Goal: Information Seeking & Learning: Learn about a topic

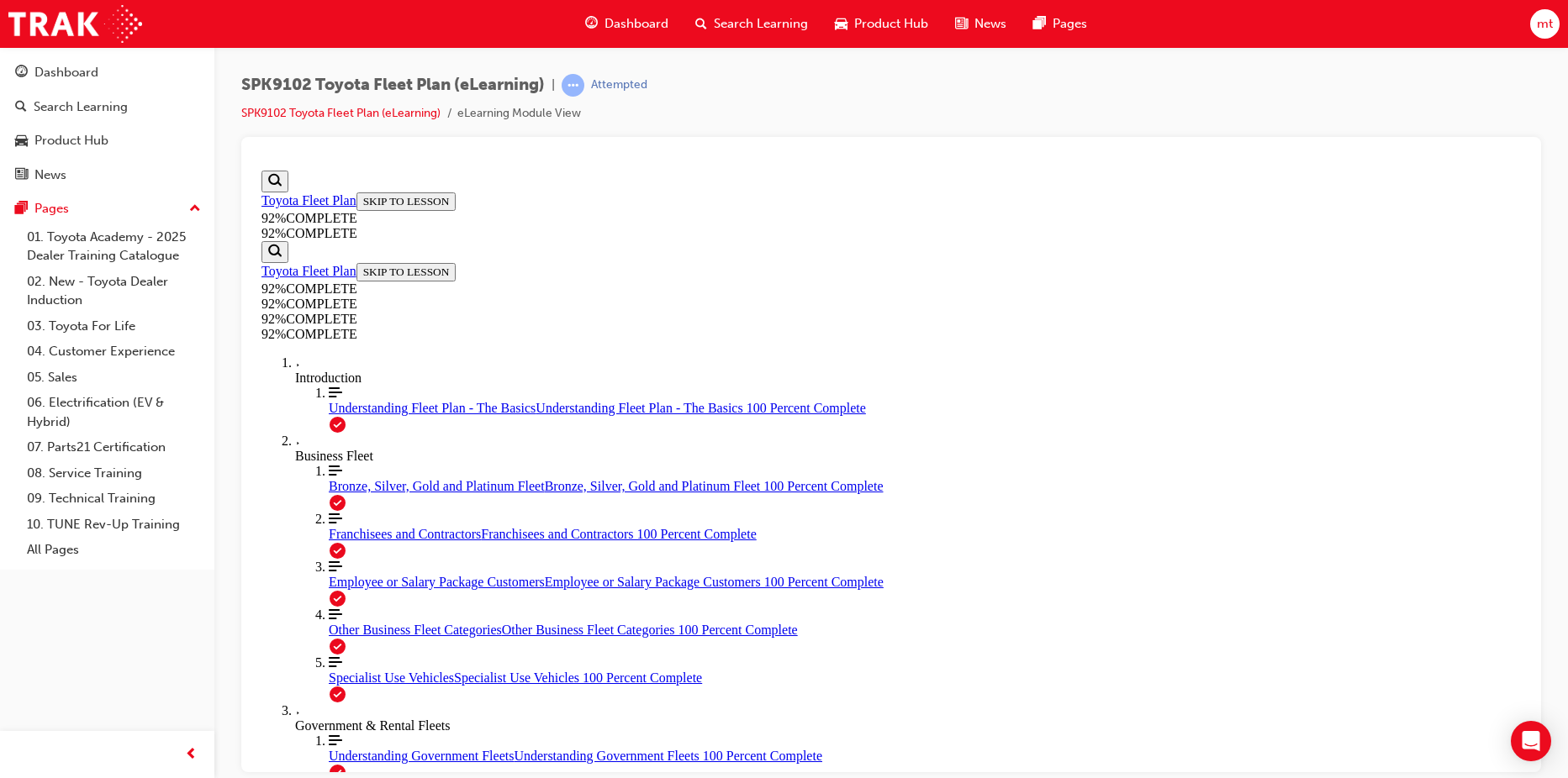
scroll to position [61, 0]
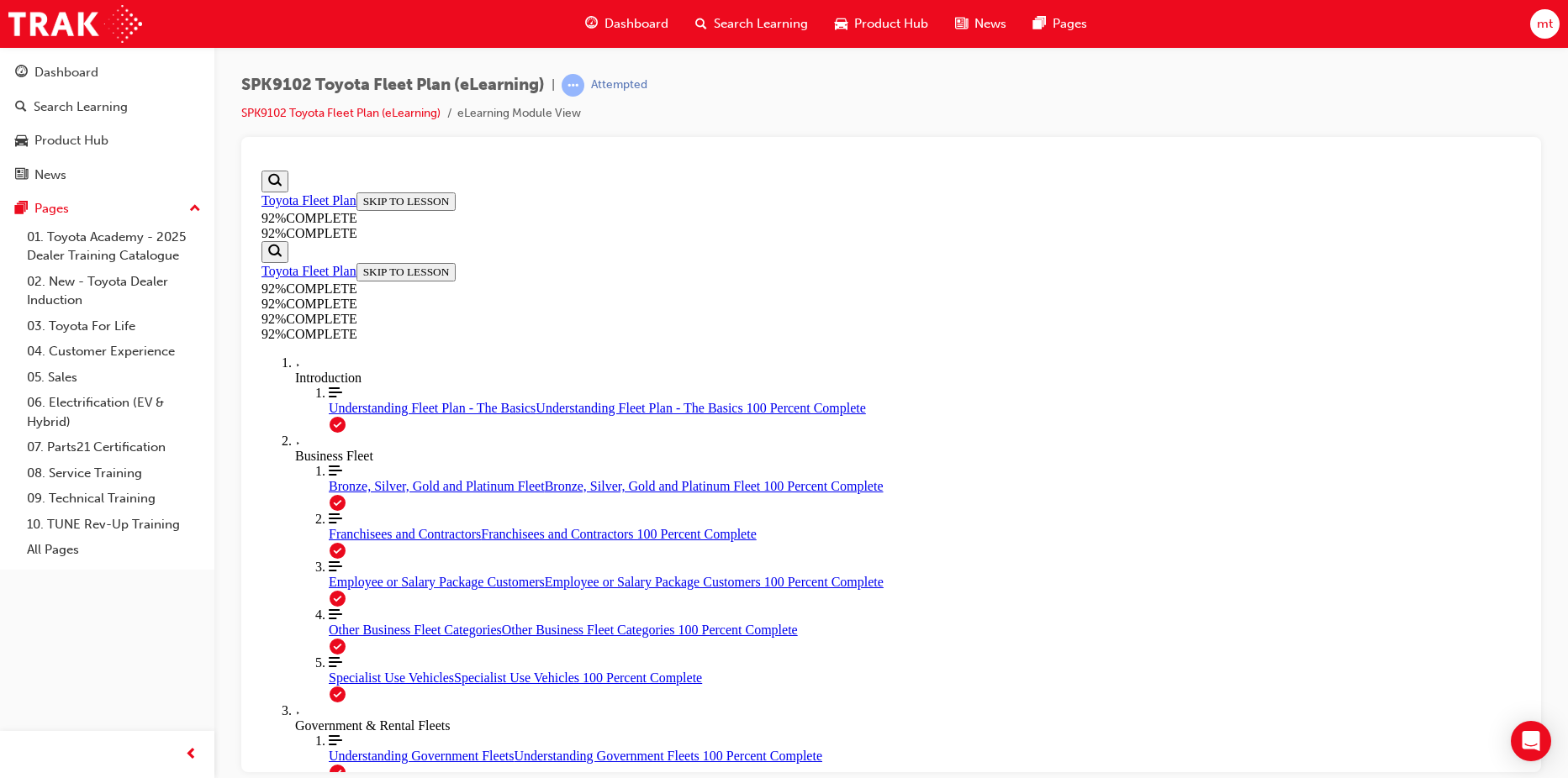
scroll to position [348, 0]
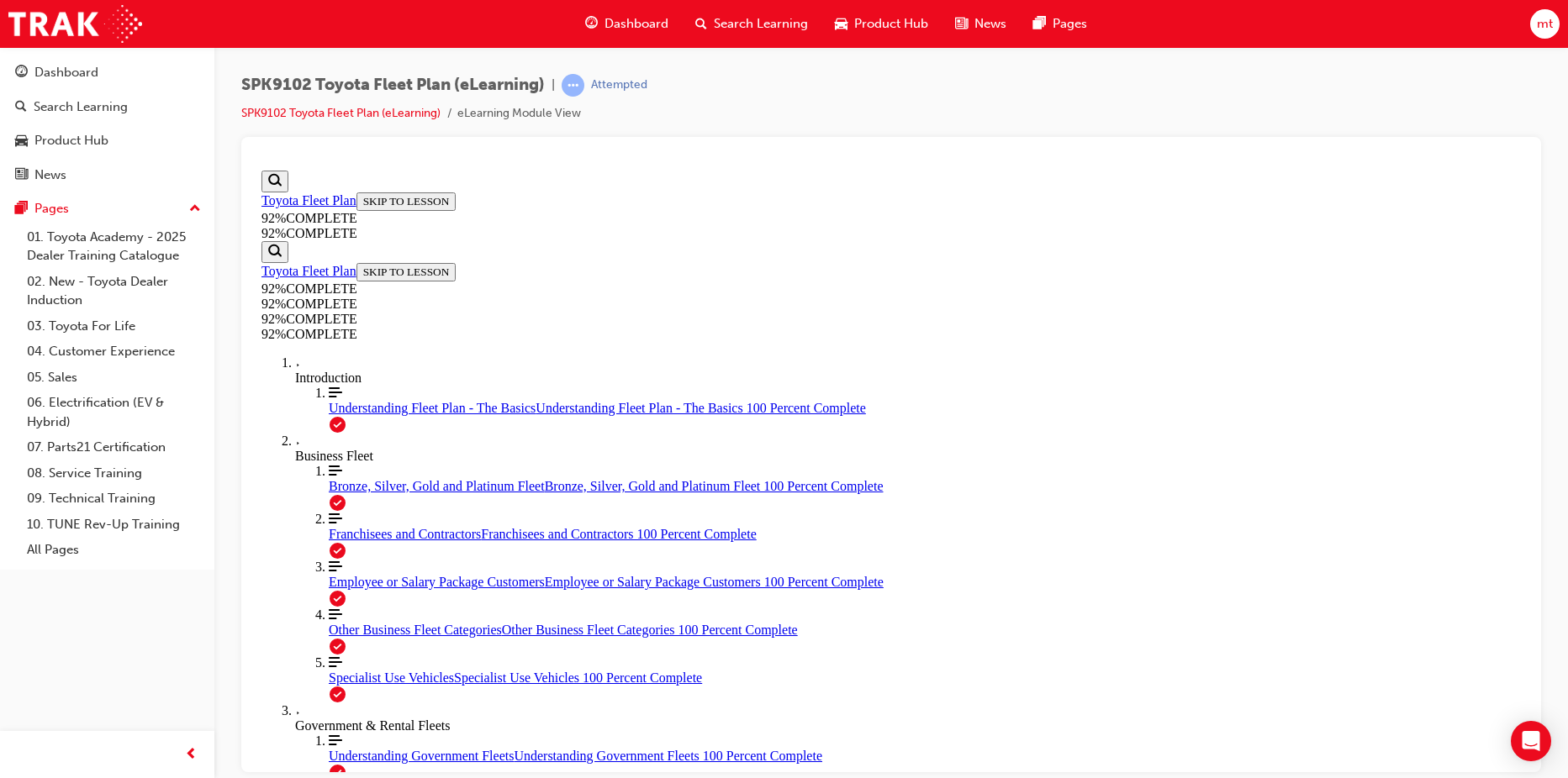
scroll to position [376, 0]
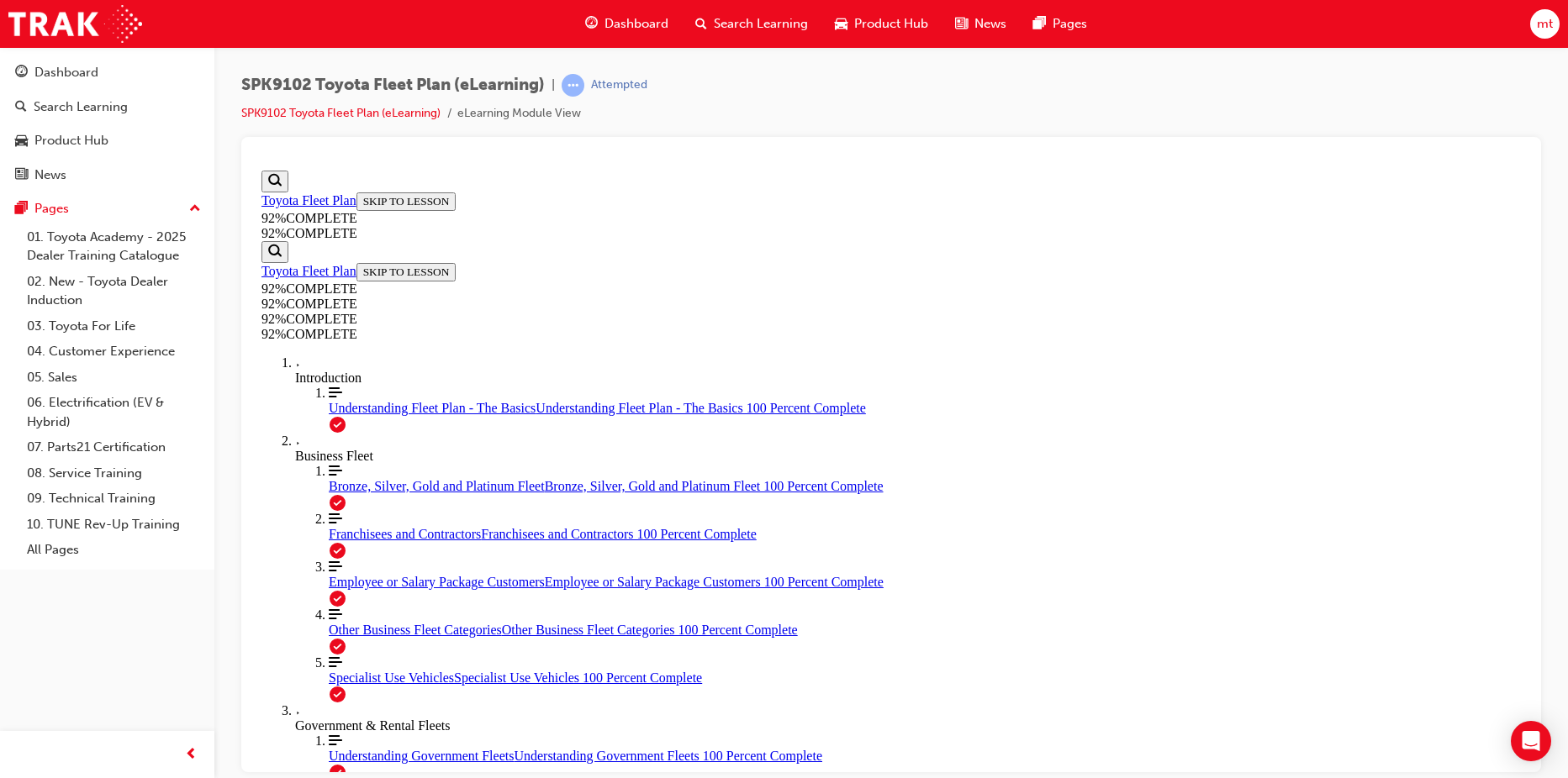
scroll to position [207, 0]
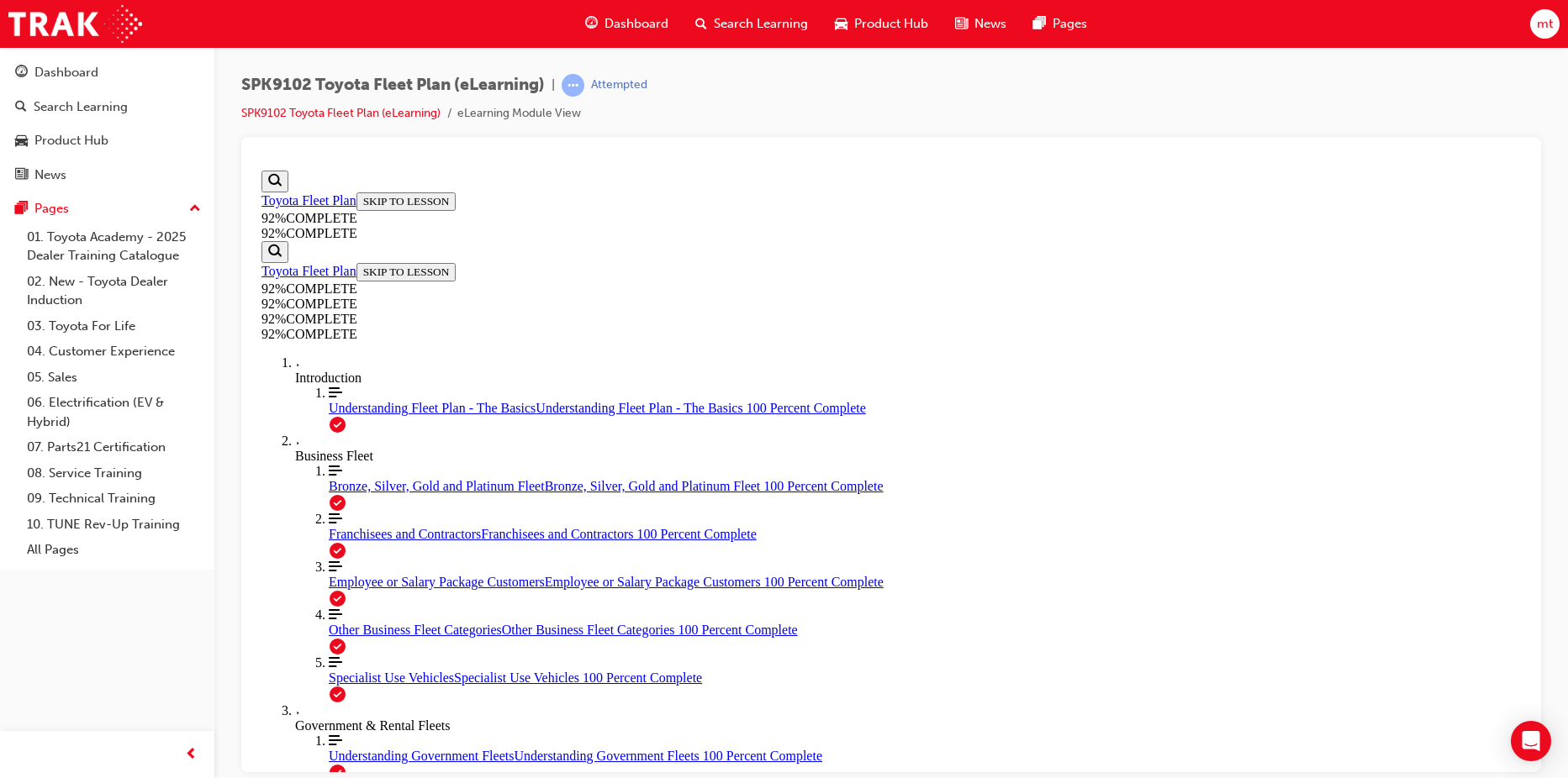
scroll to position [230, 0]
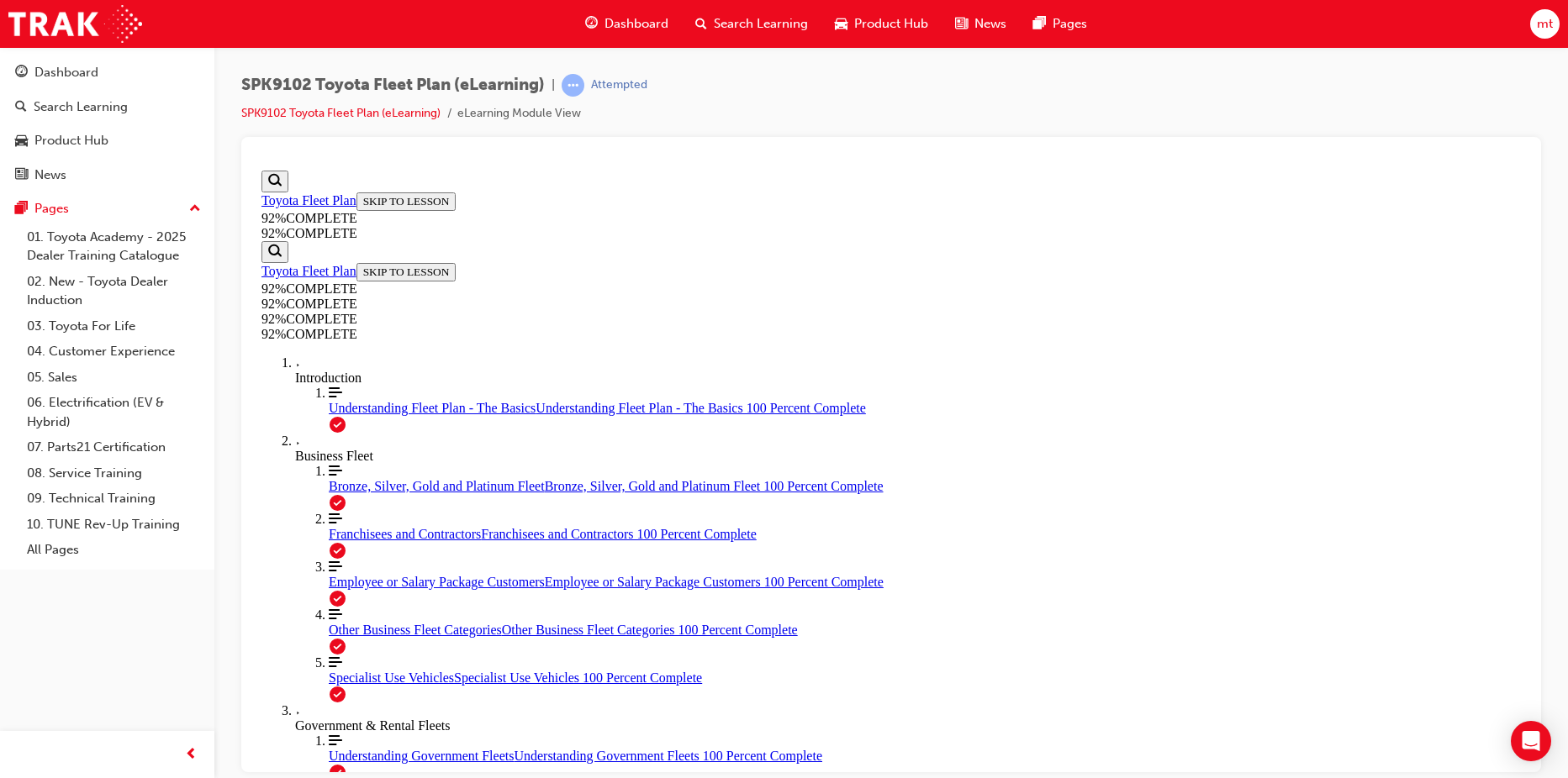
scroll to position [61, 0]
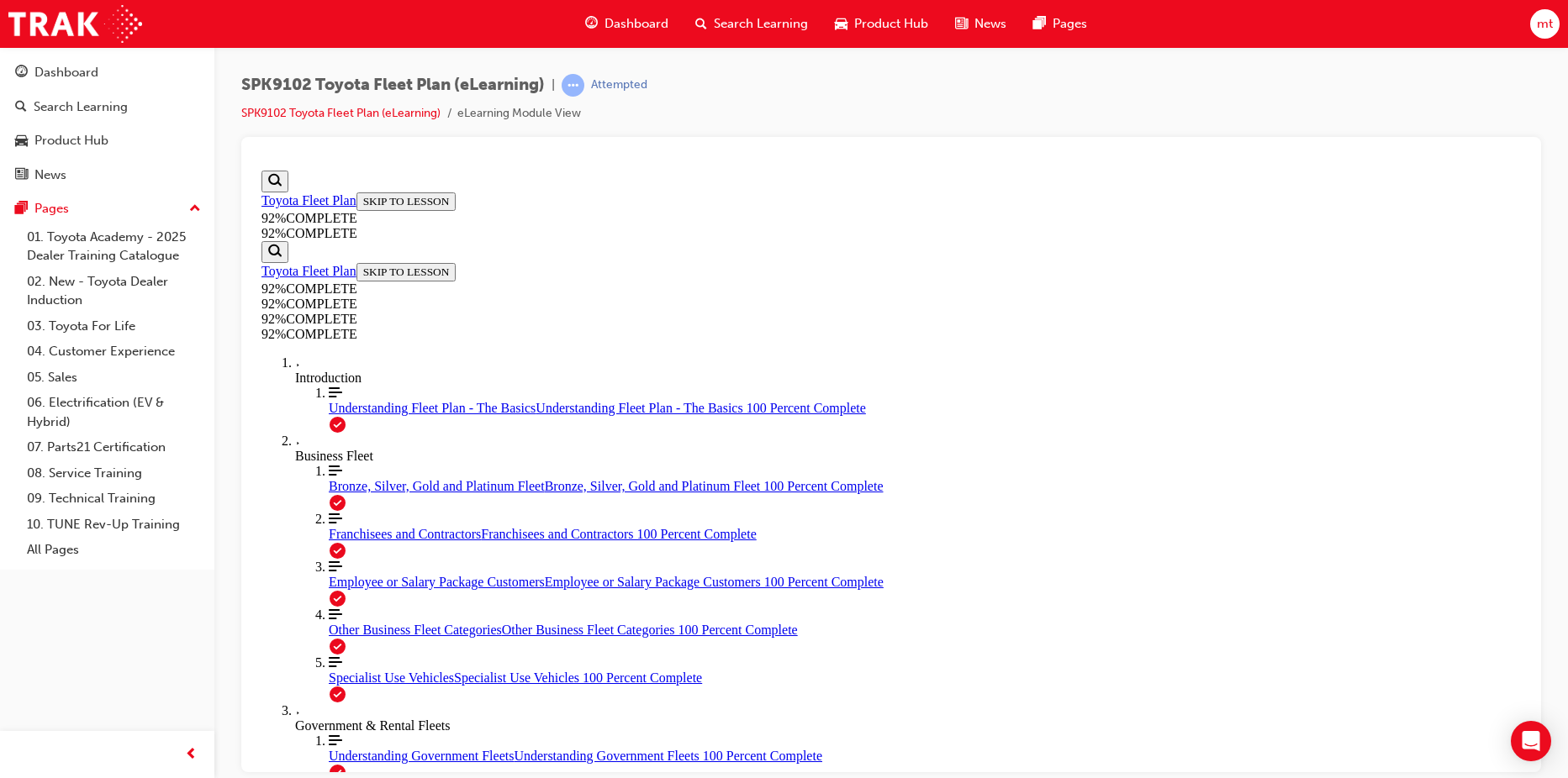
scroll to position [226, 0]
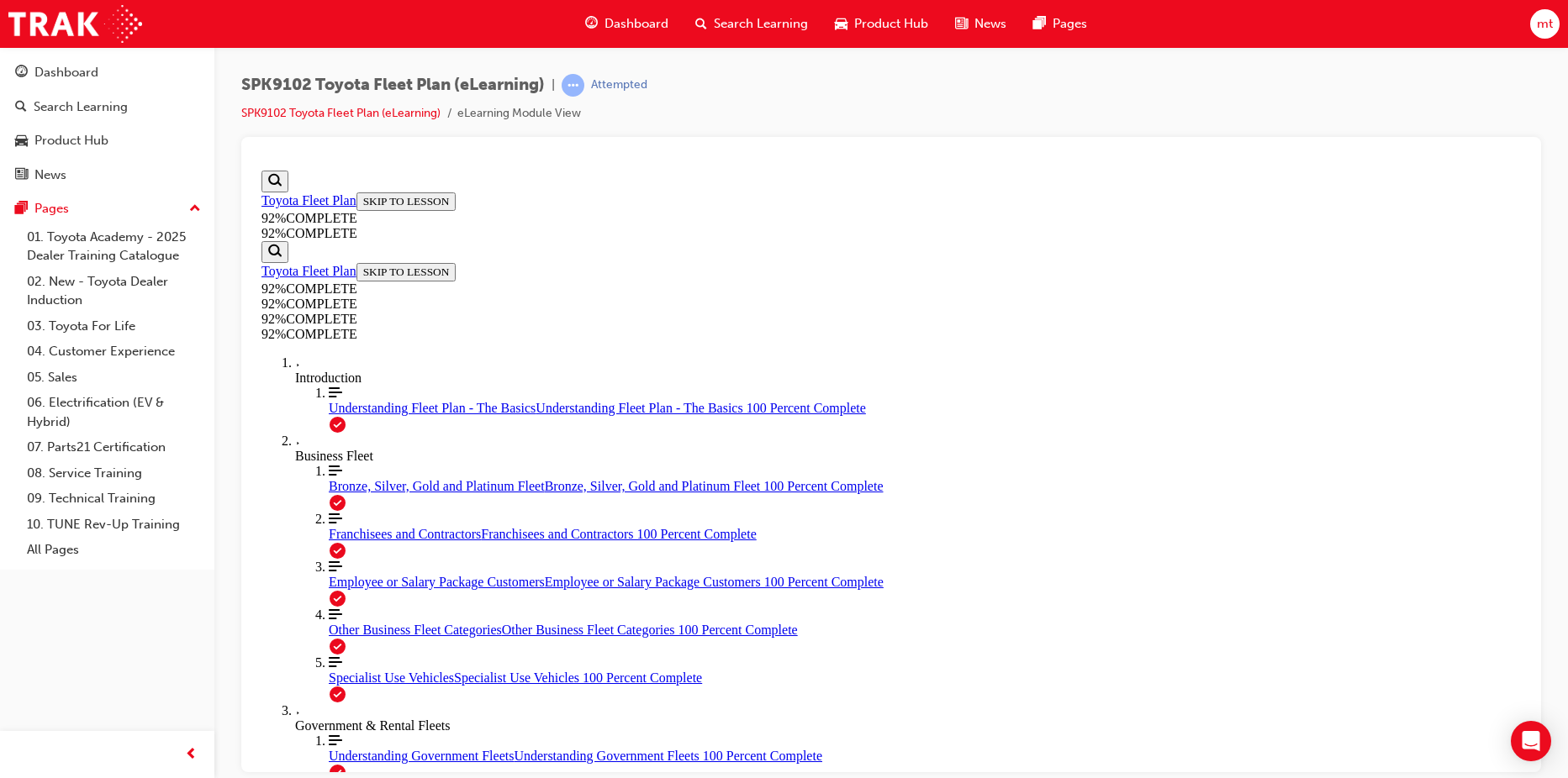
drag, startPoint x: 861, startPoint y: 537, endPoint x: 1047, endPoint y: 456, distance: 202.9
drag, startPoint x: 875, startPoint y: 546, endPoint x: 1050, endPoint y: 548, distance: 175.0
drag, startPoint x: 864, startPoint y: 607, endPoint x: 1054, endPoint y: 609, distance: 190.0
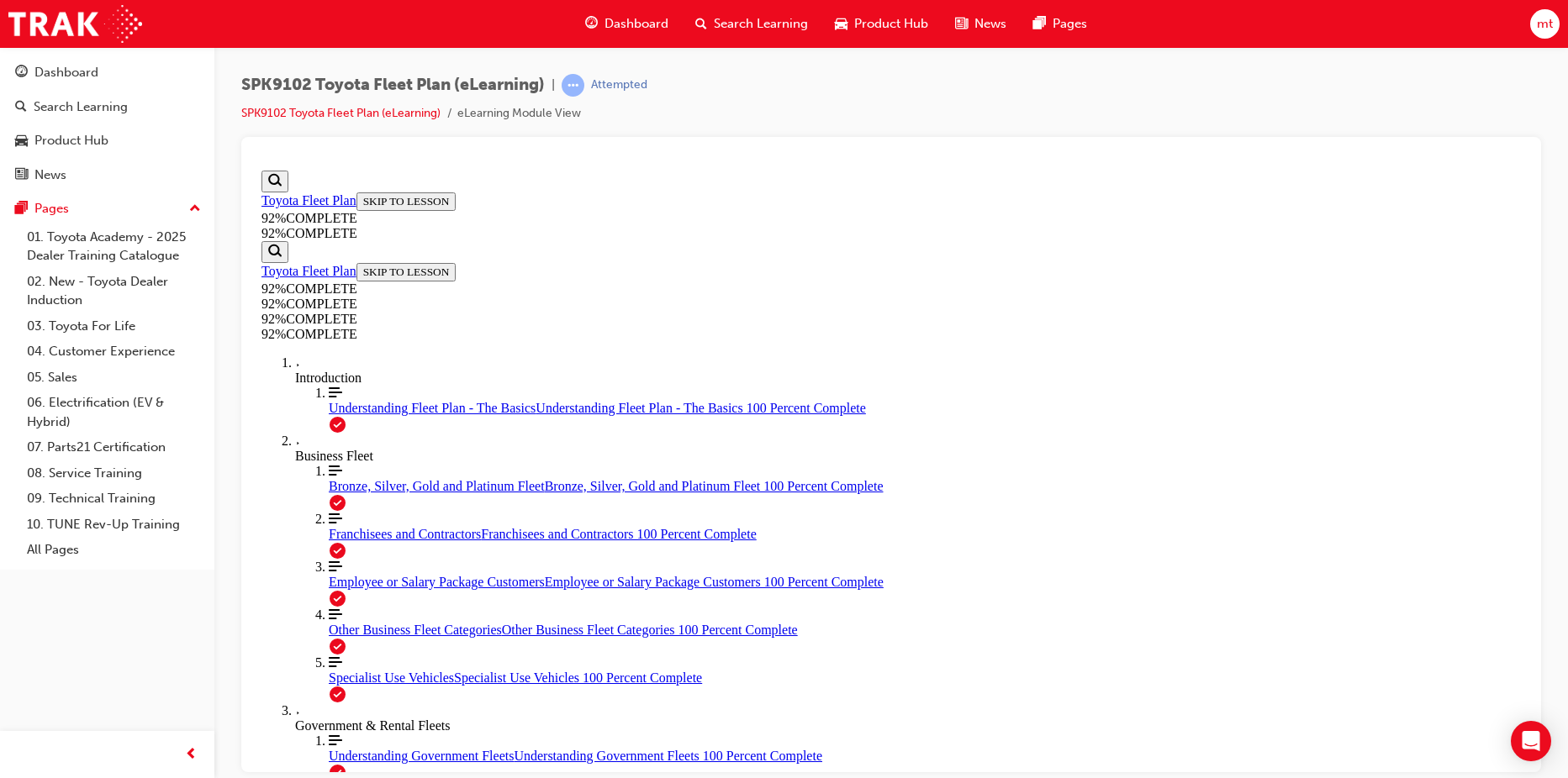
scroll to position [299, 0]
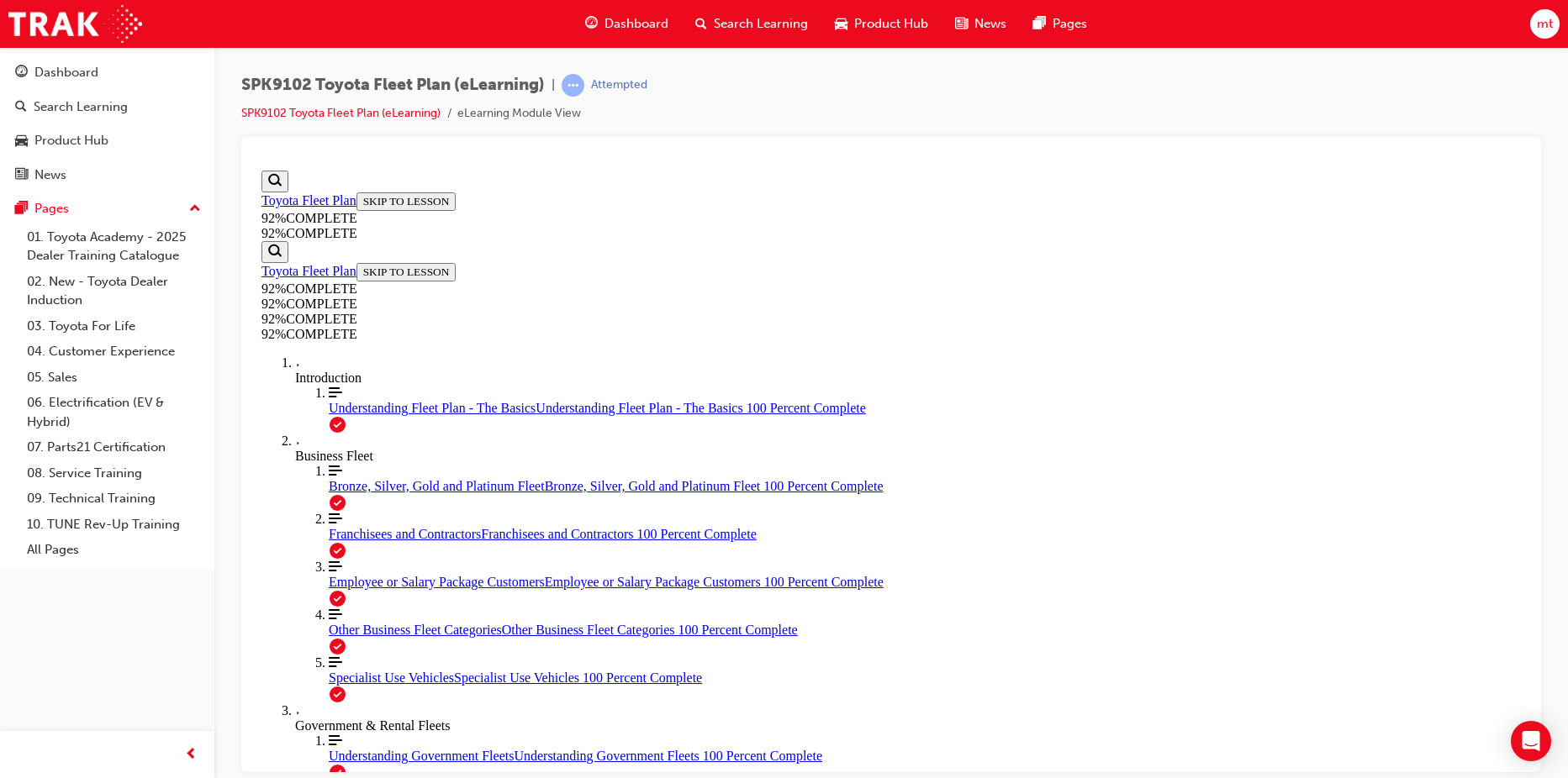
scroll to position [61, 0]
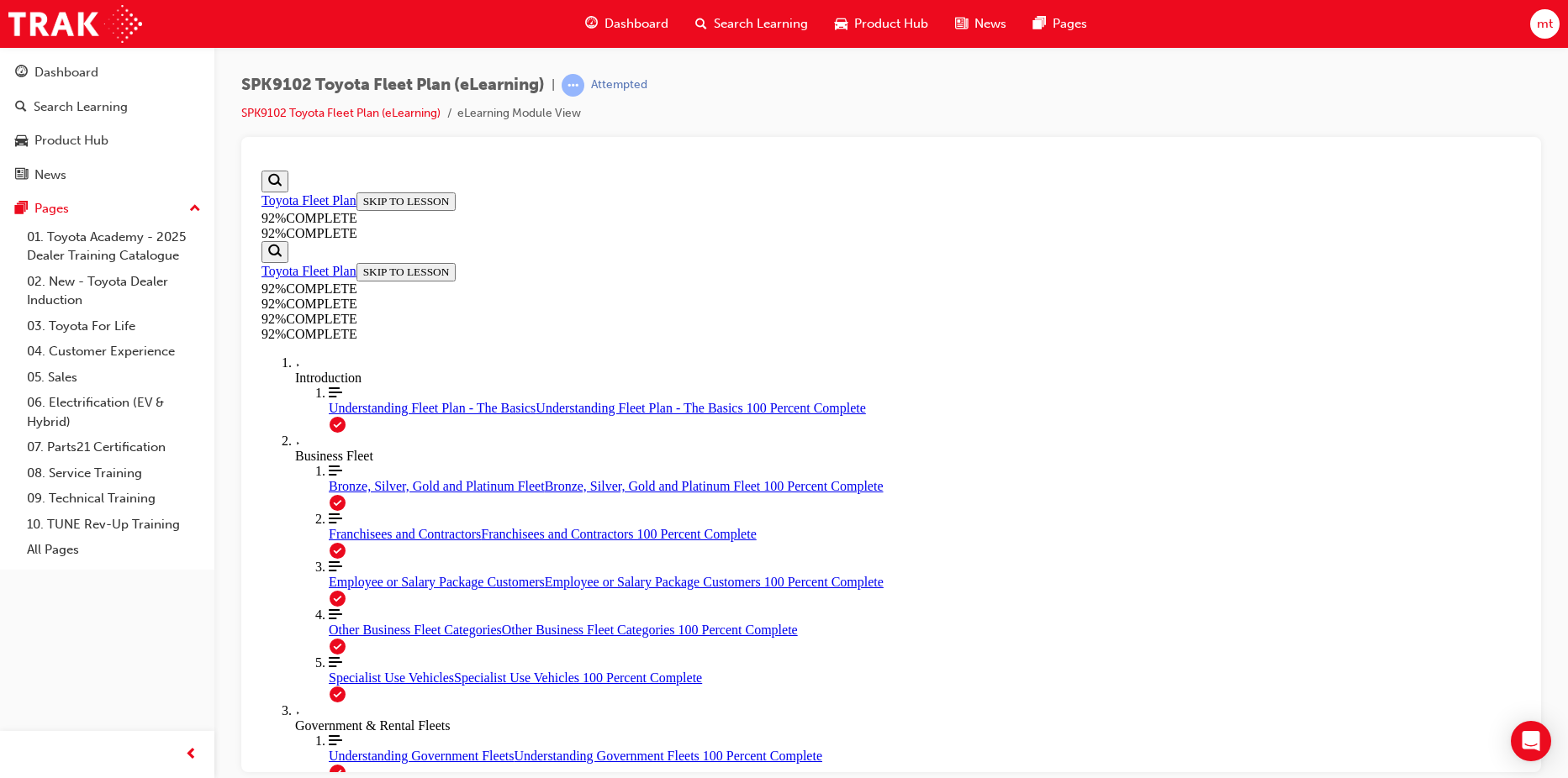
scroll to position [61, 0]
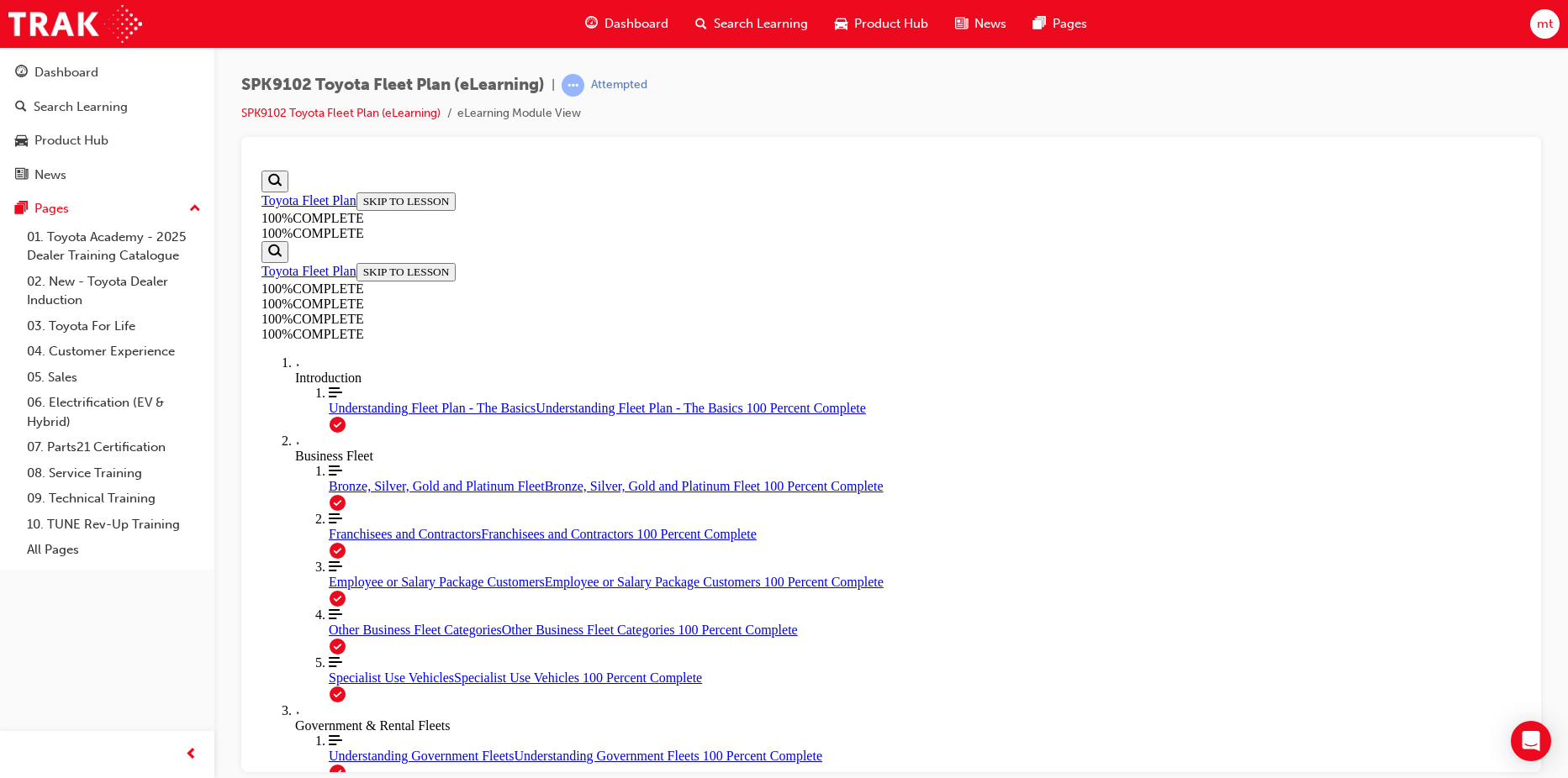
scroll to position [393, 0]
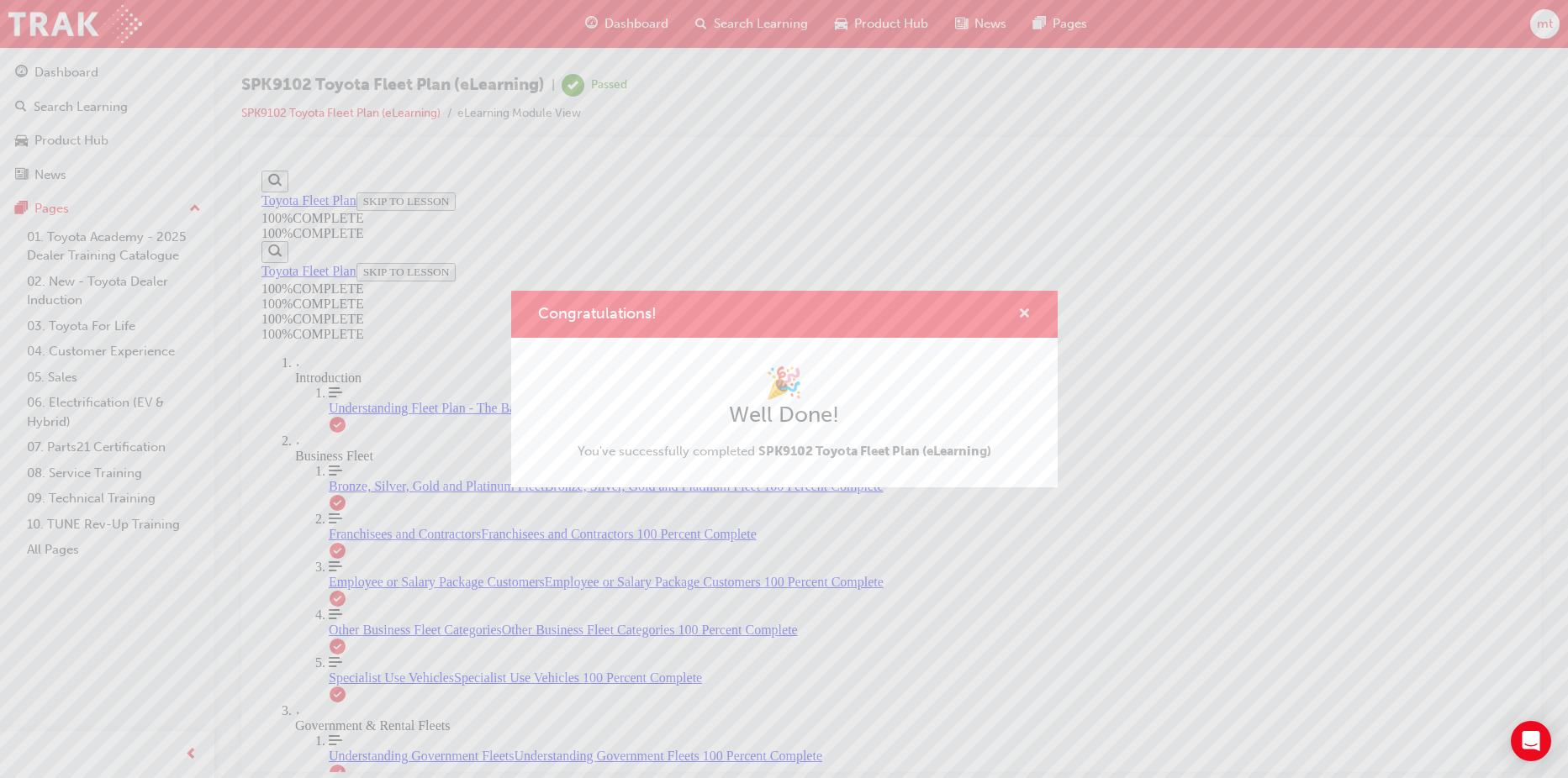
click at [1027, 314] on span "cross-icon" at bounding box center [1024, 315] width 13 height 15
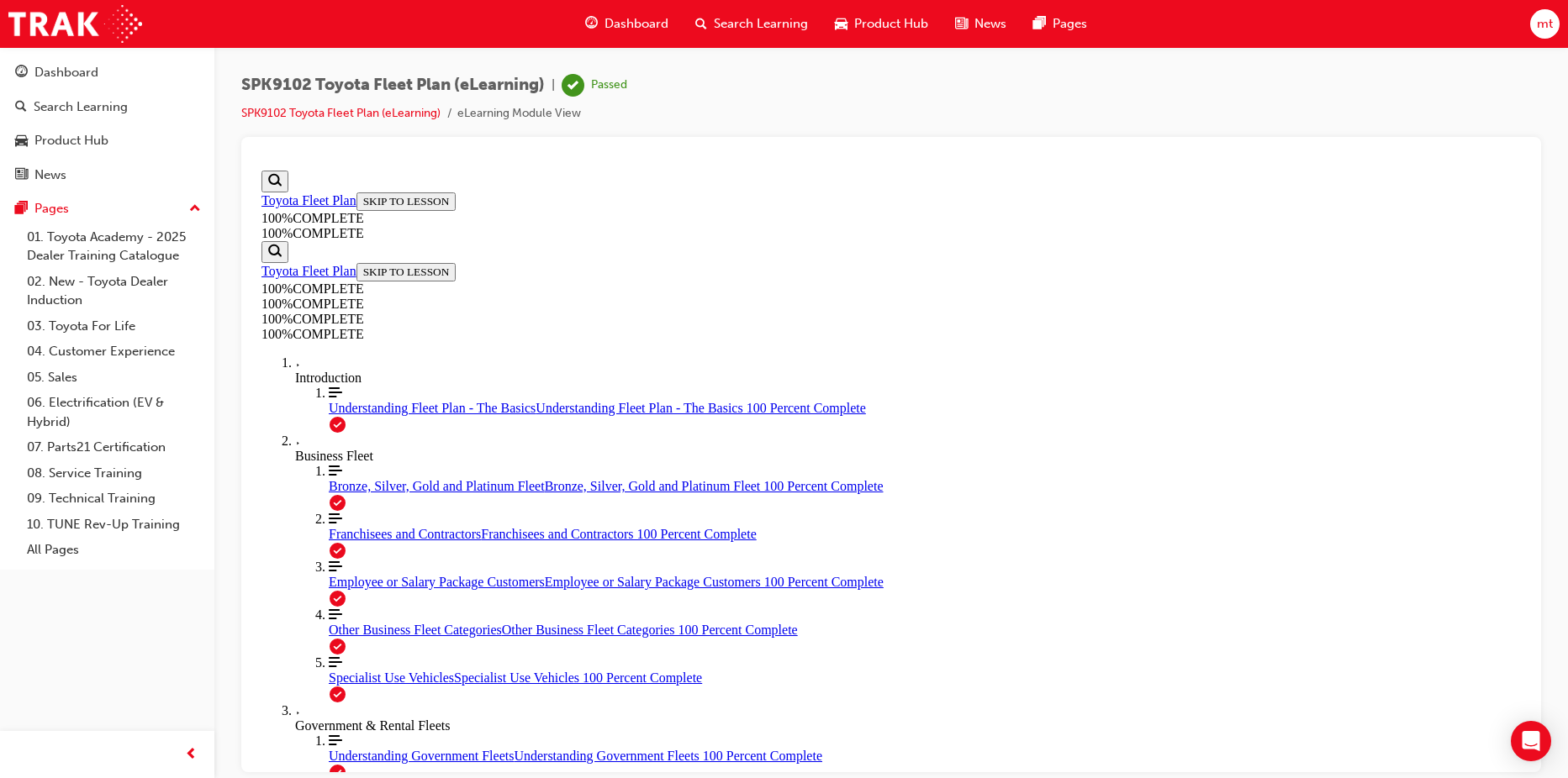
click at [755, 25] on span "Search Learning" at bounding box center [761, 24] width 94 height 19
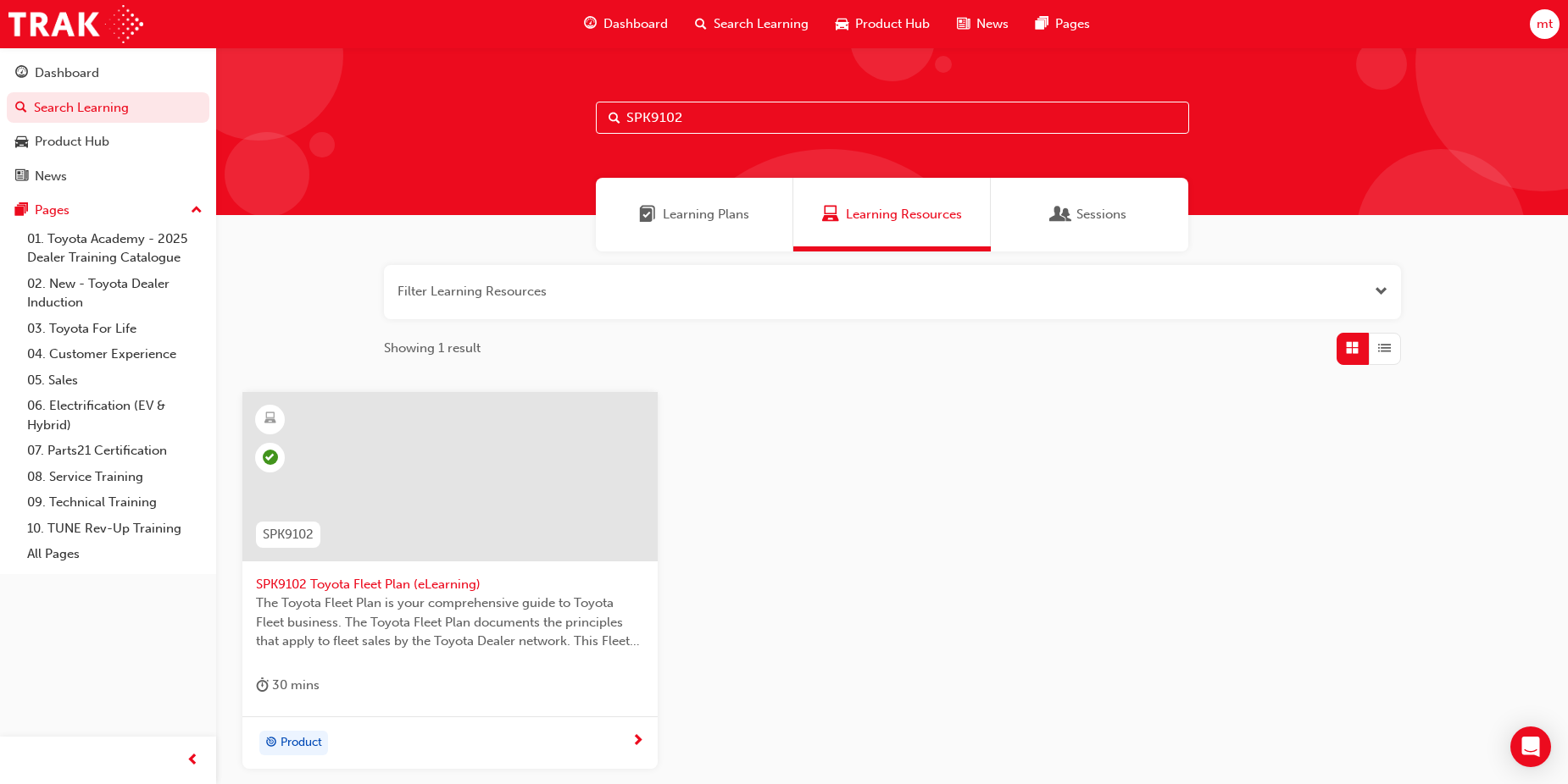
click at [706, 120] on input "SPK9102" at bounding box center [892, 118] width 593 height 32
type input "SPK9103"
click at [379, 485] on div at bounding box center [449, 477] width 415 height 170
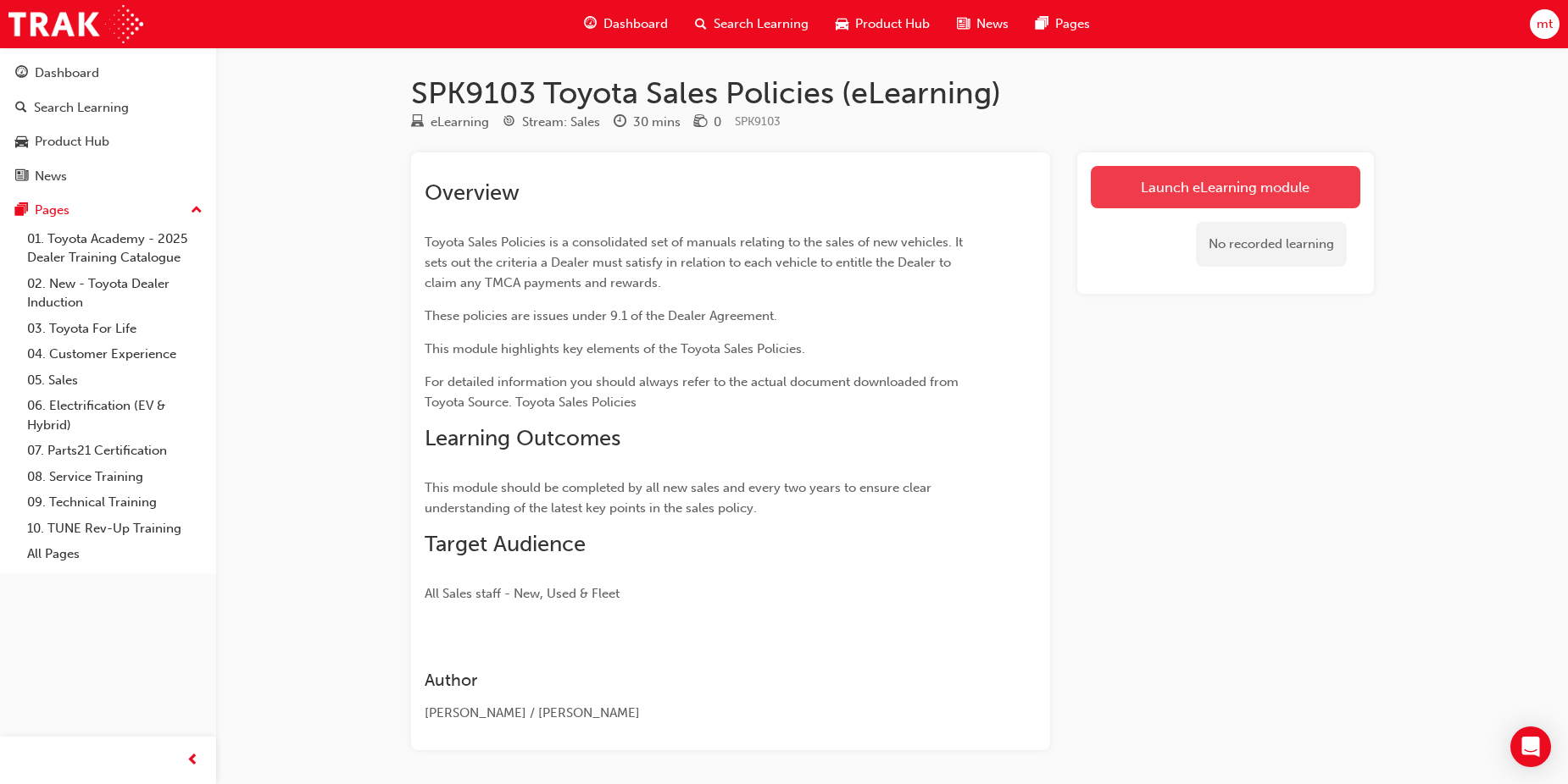
click at [1230, 188] on link "Launch eLearning module" at bounding box center [1225, 188] width 269 height 42
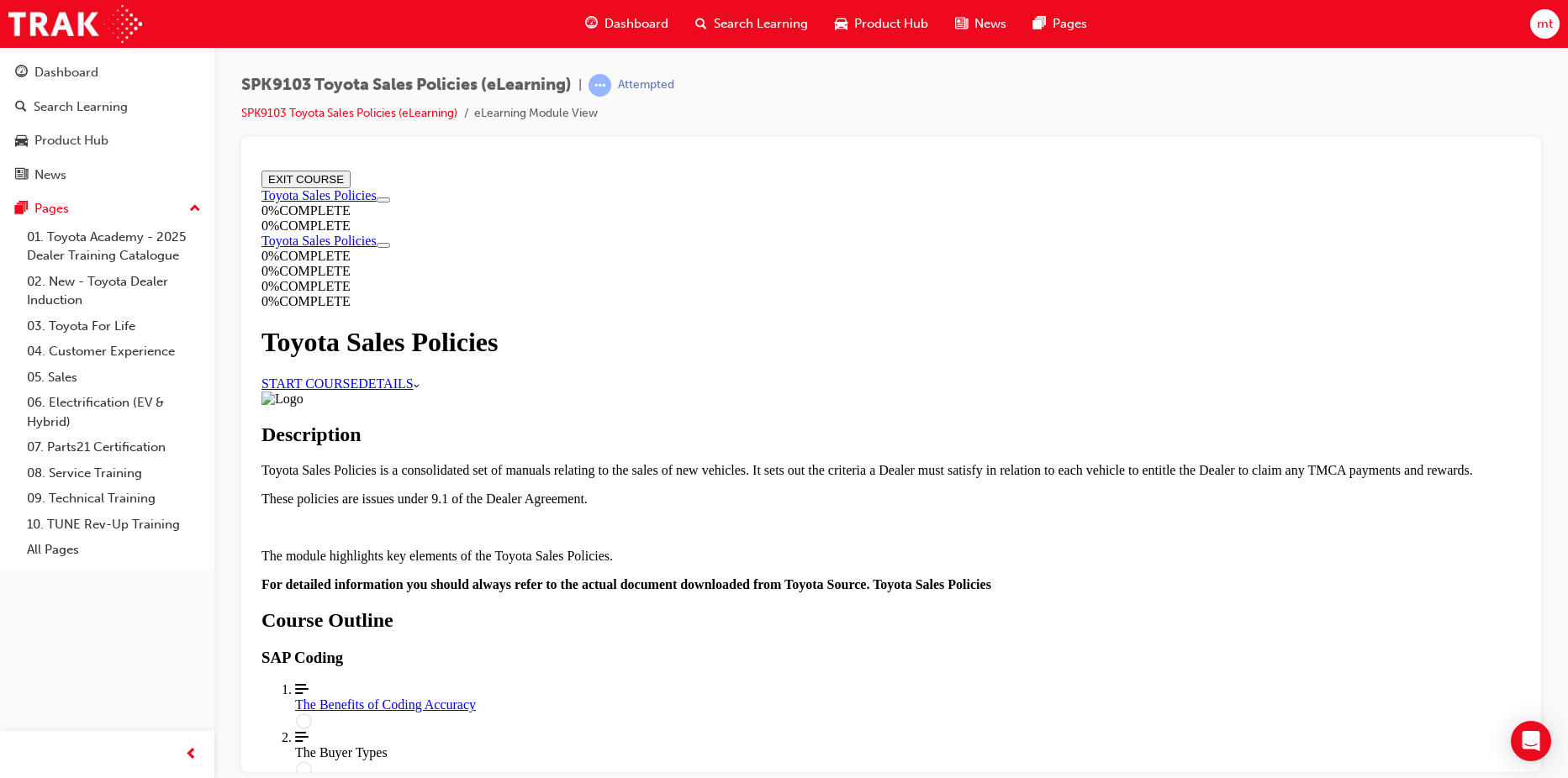
click at [358, 376] on link "START COURSE" at bounding box center [309, 382] width 97 height 14
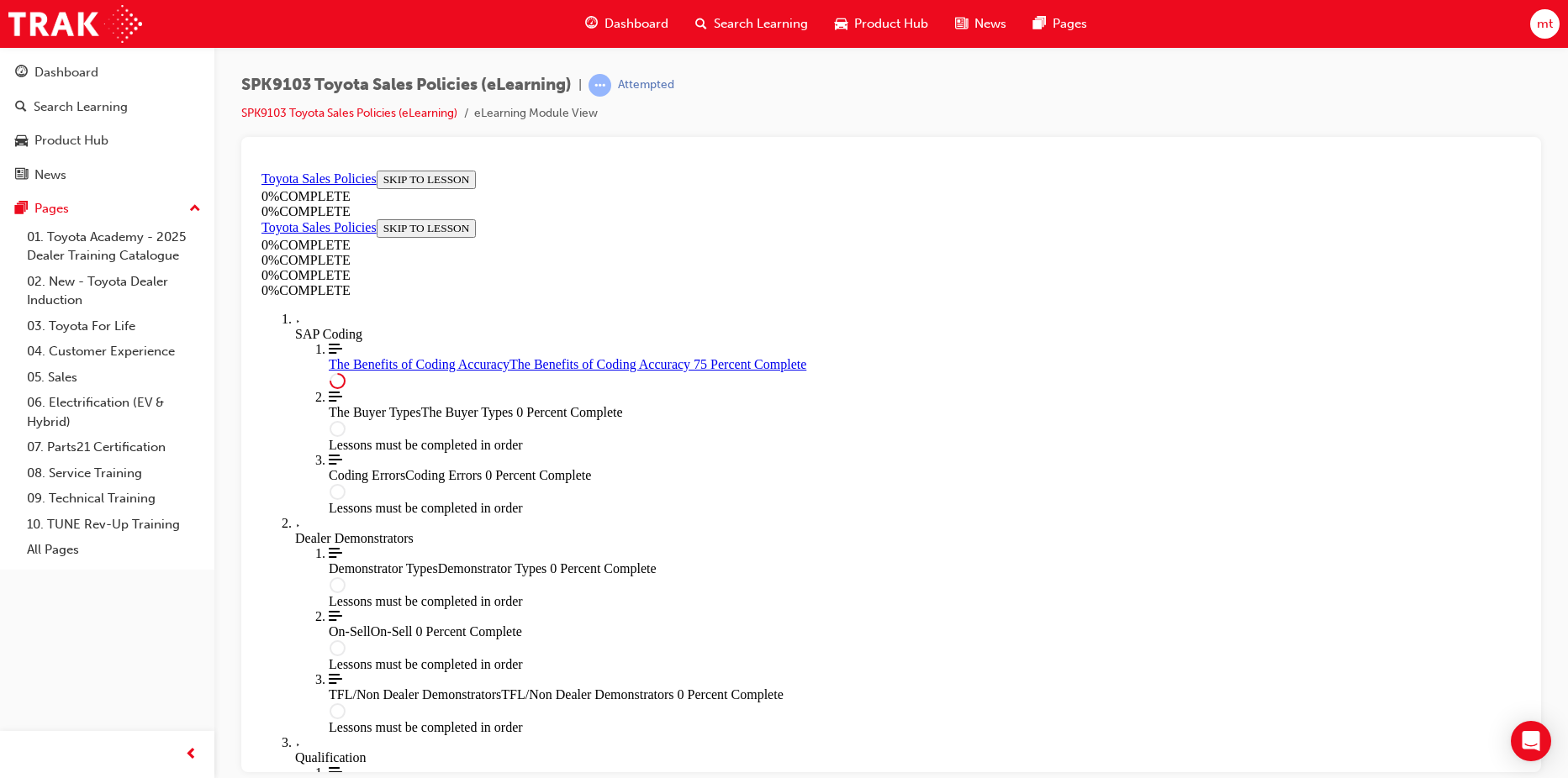
scroll to position [829, 0]
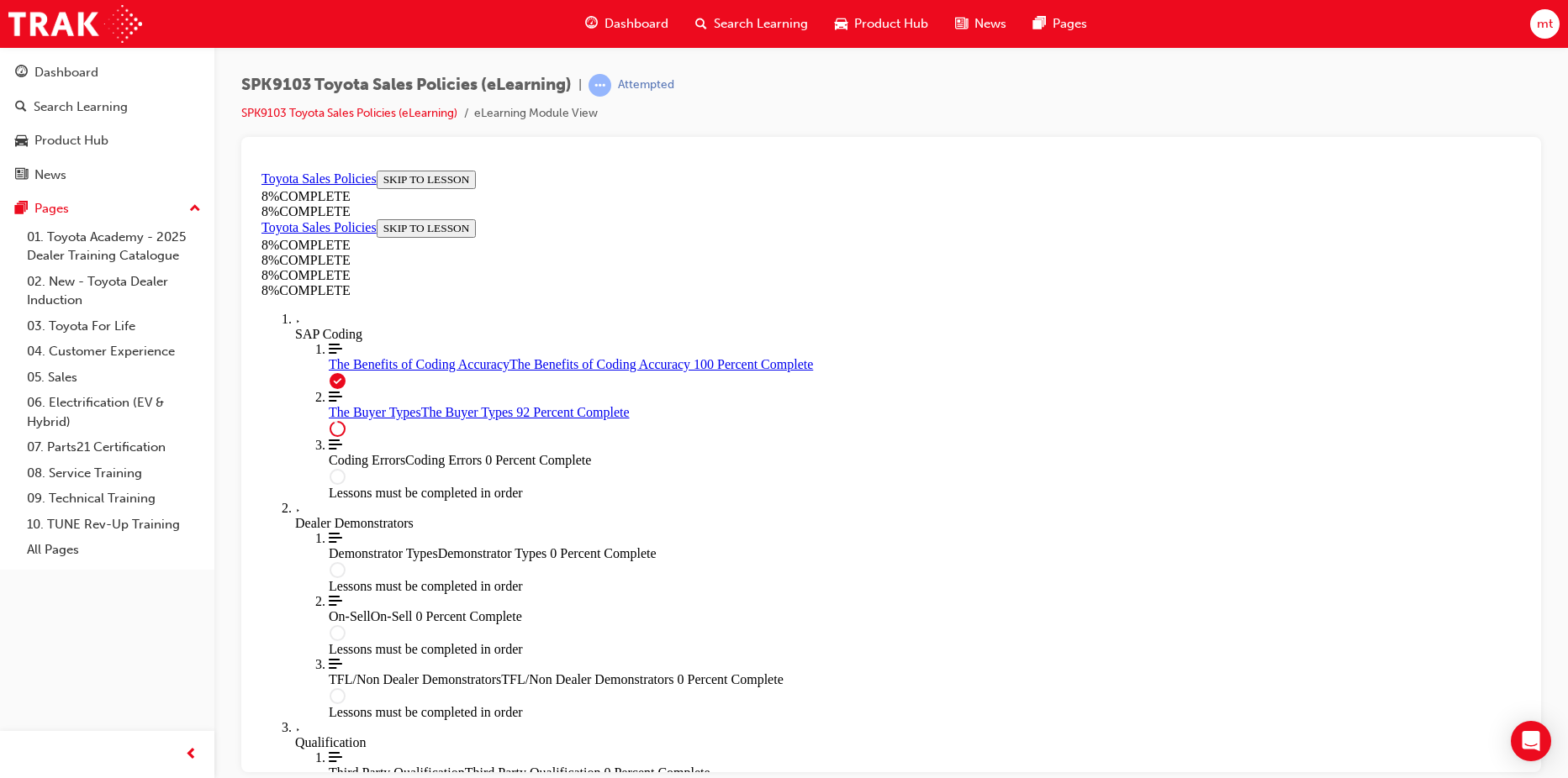
scroll to position [6866, 0]
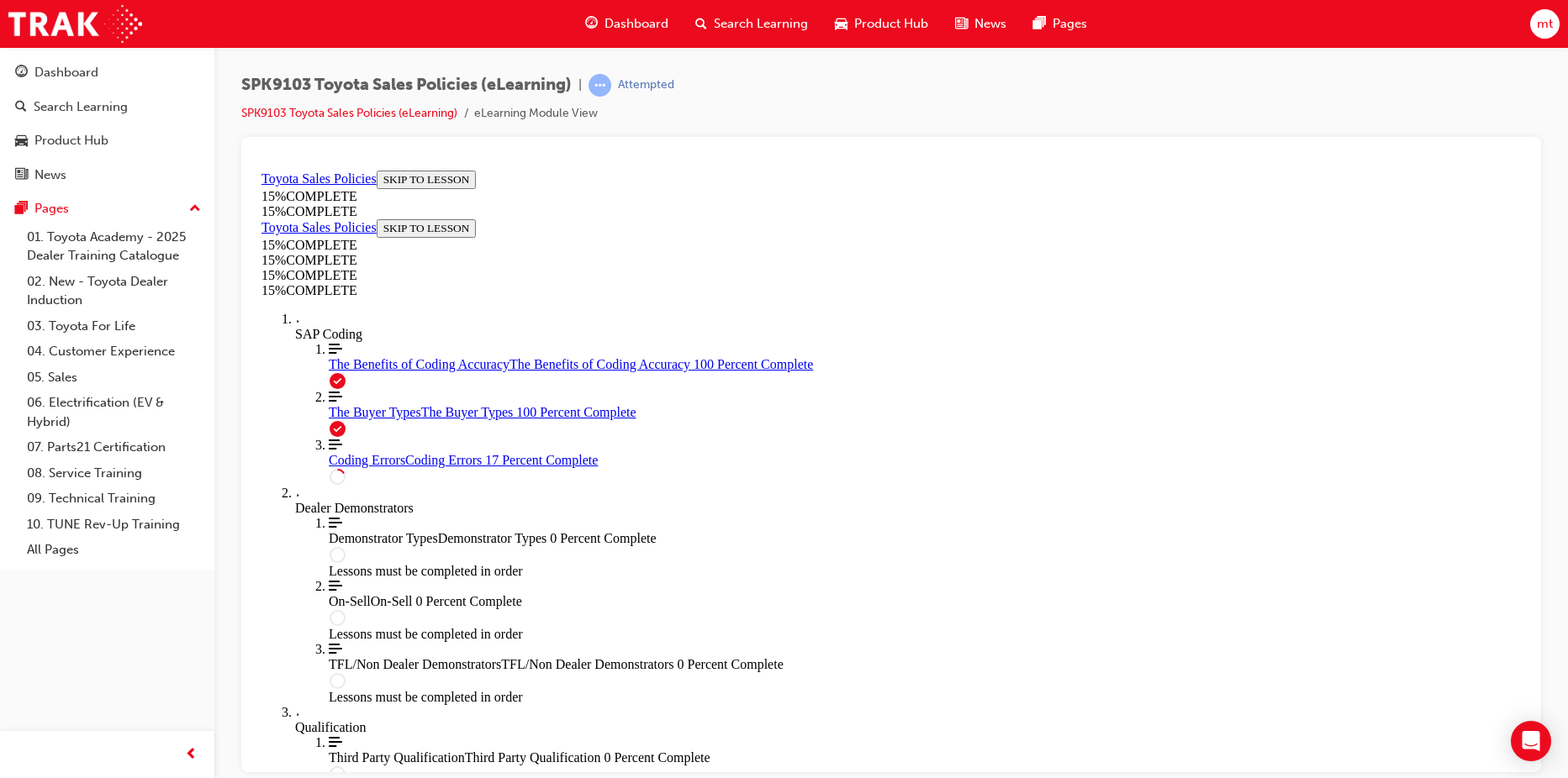
scroll to position [0, 0]
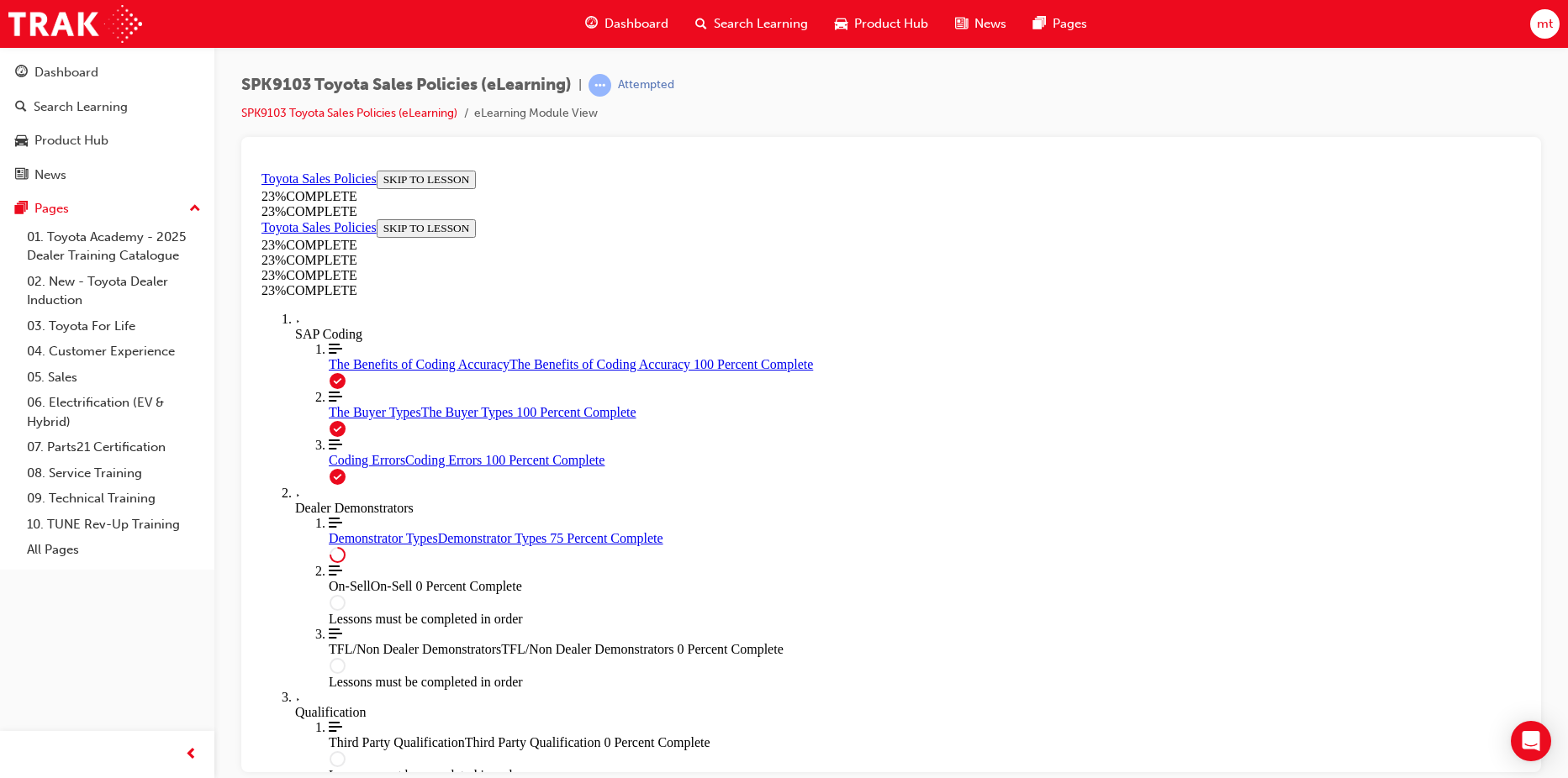
scroll to position [773, 0]
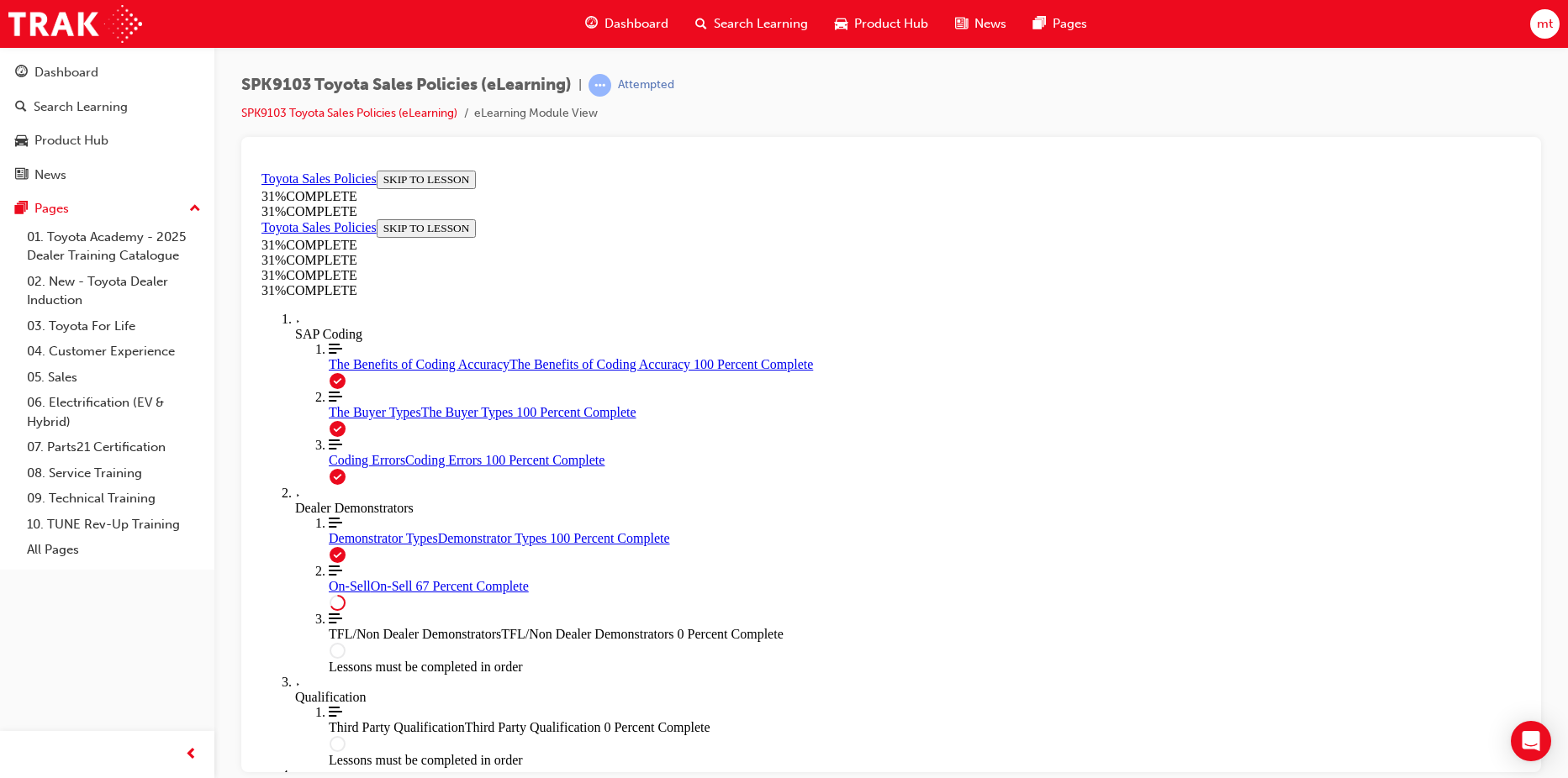
scroll to position [930, 0]
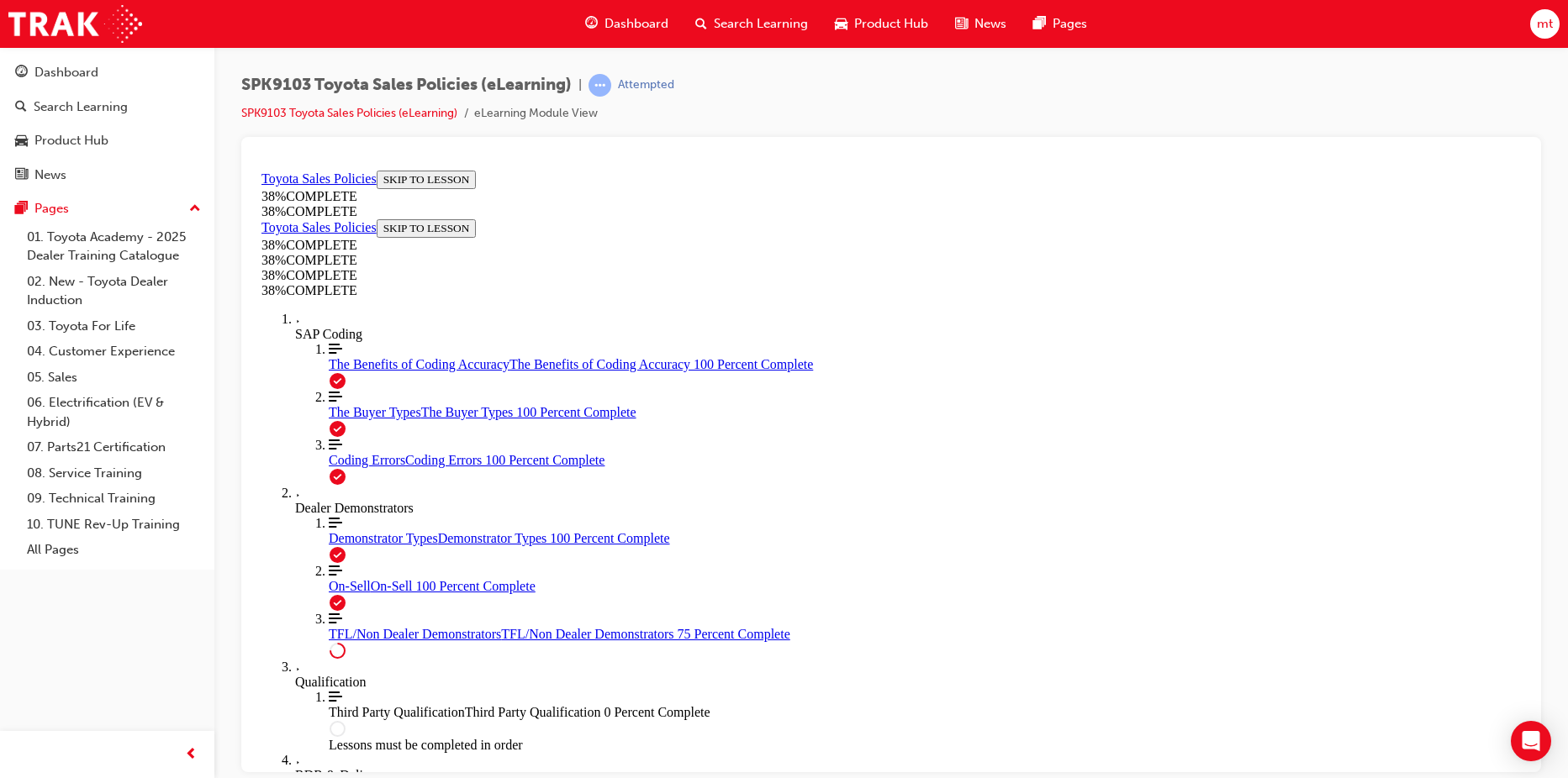
scroll to position [647, 0]
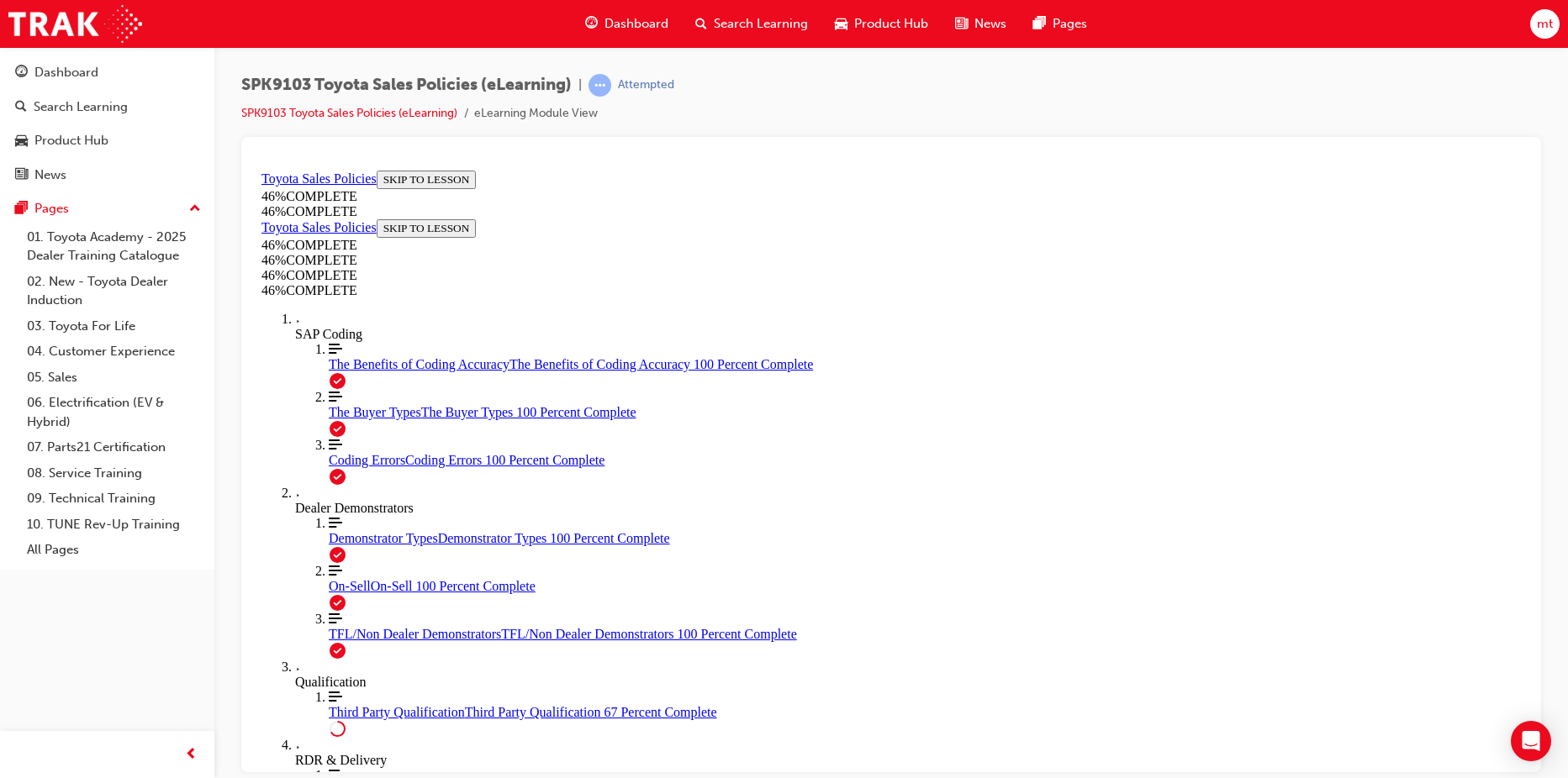
scroll to position [983, 0]
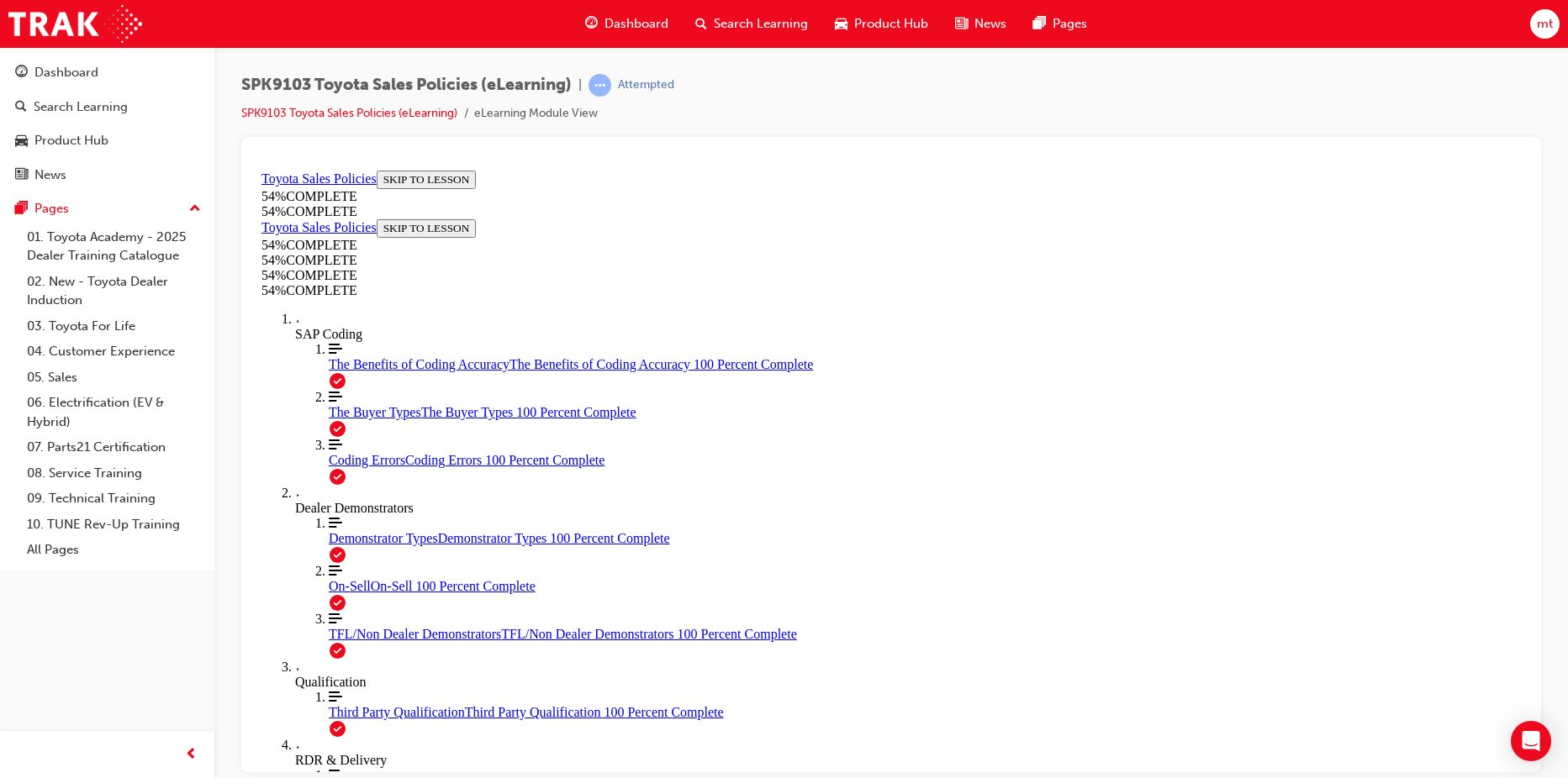
scroll to position [677, 0]
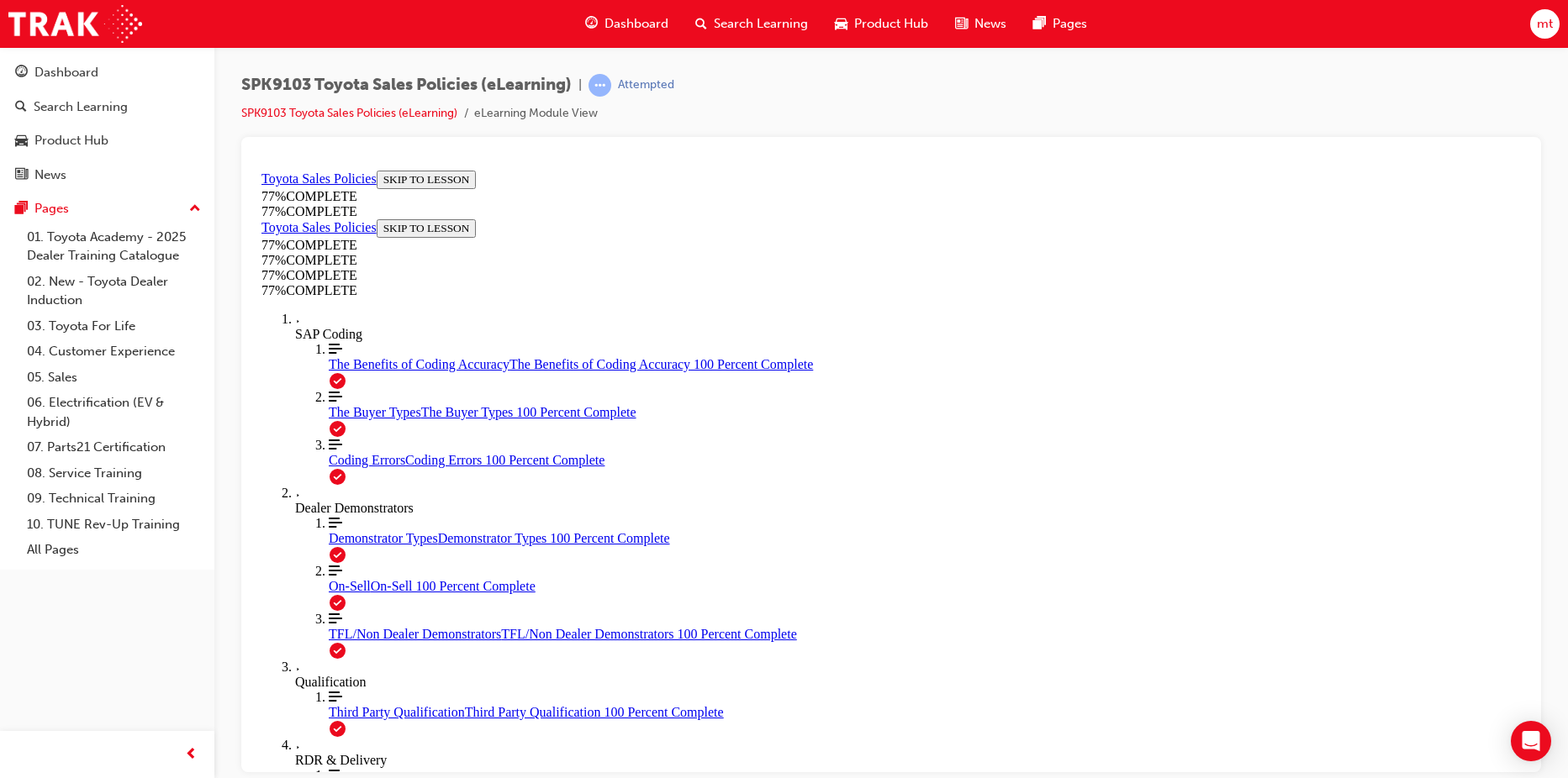
drag, startPoint x: 685, startPoint y: 425, endPoint x: 749, endPoint y: 466, distance: 76.0
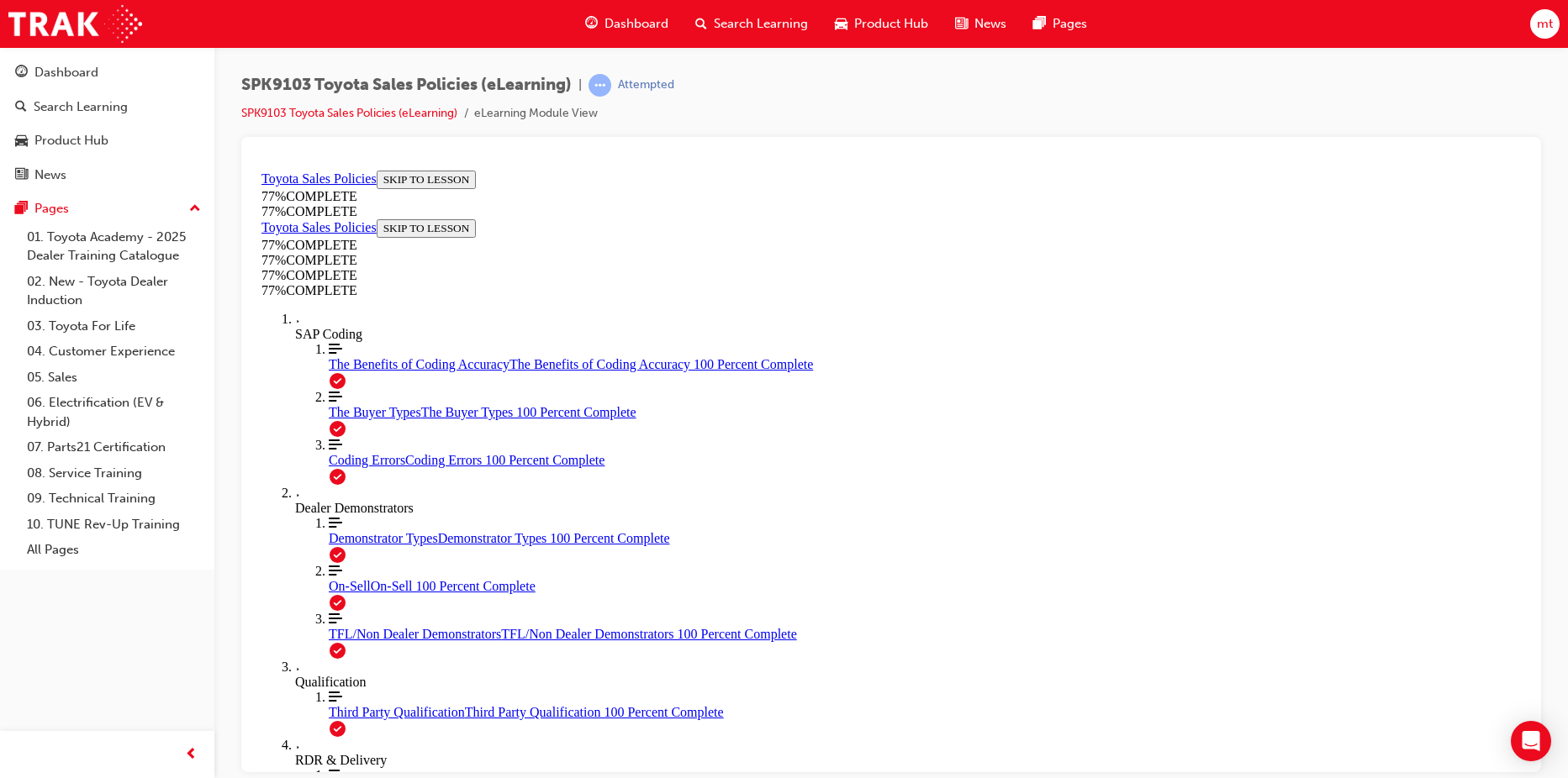
scroll to position [1006, 0]
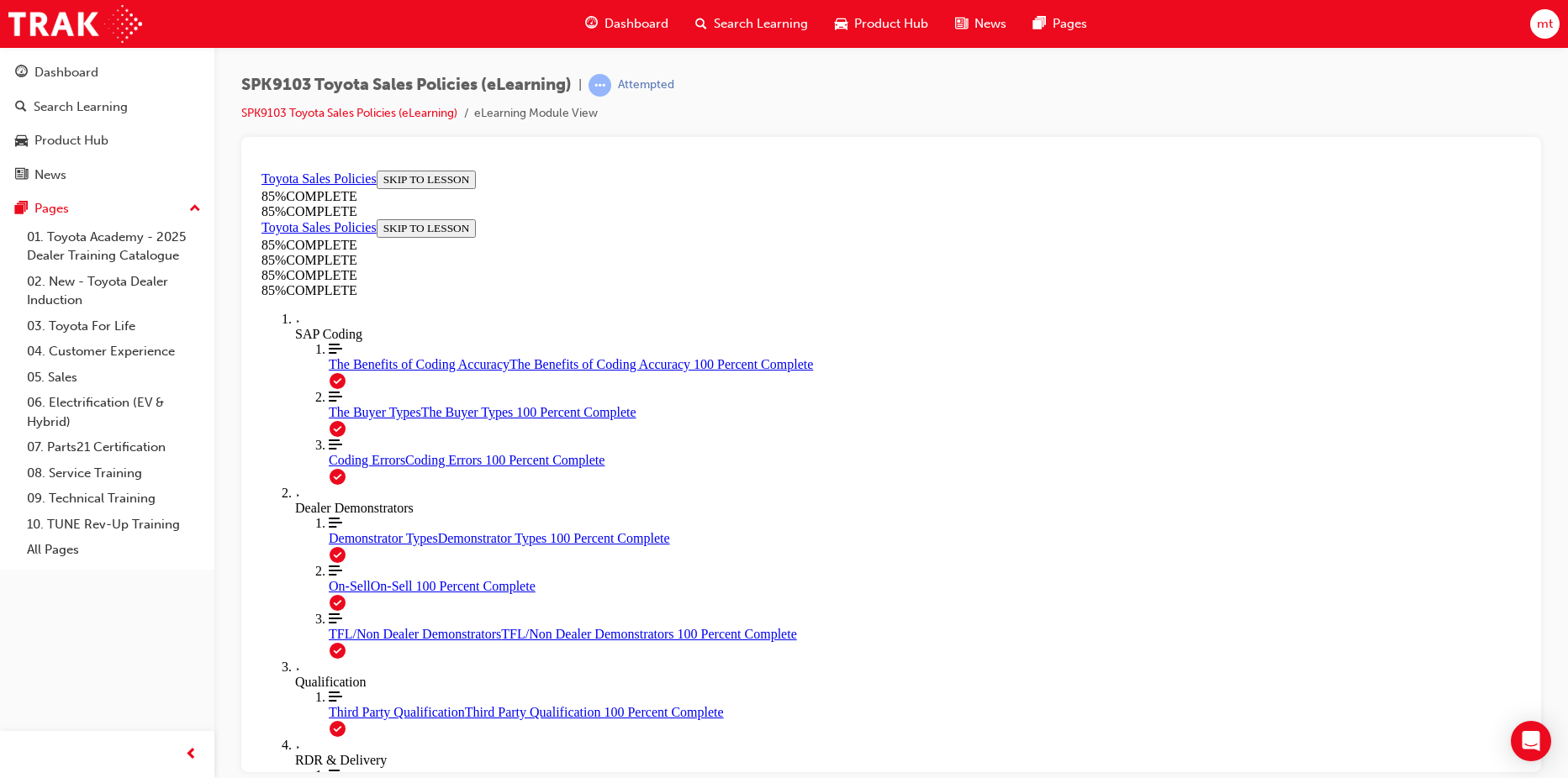
drag, startPoint x: 1024, startPoint y: 502, endPoint x: 844, endPoint y: 762, distance: 316.2
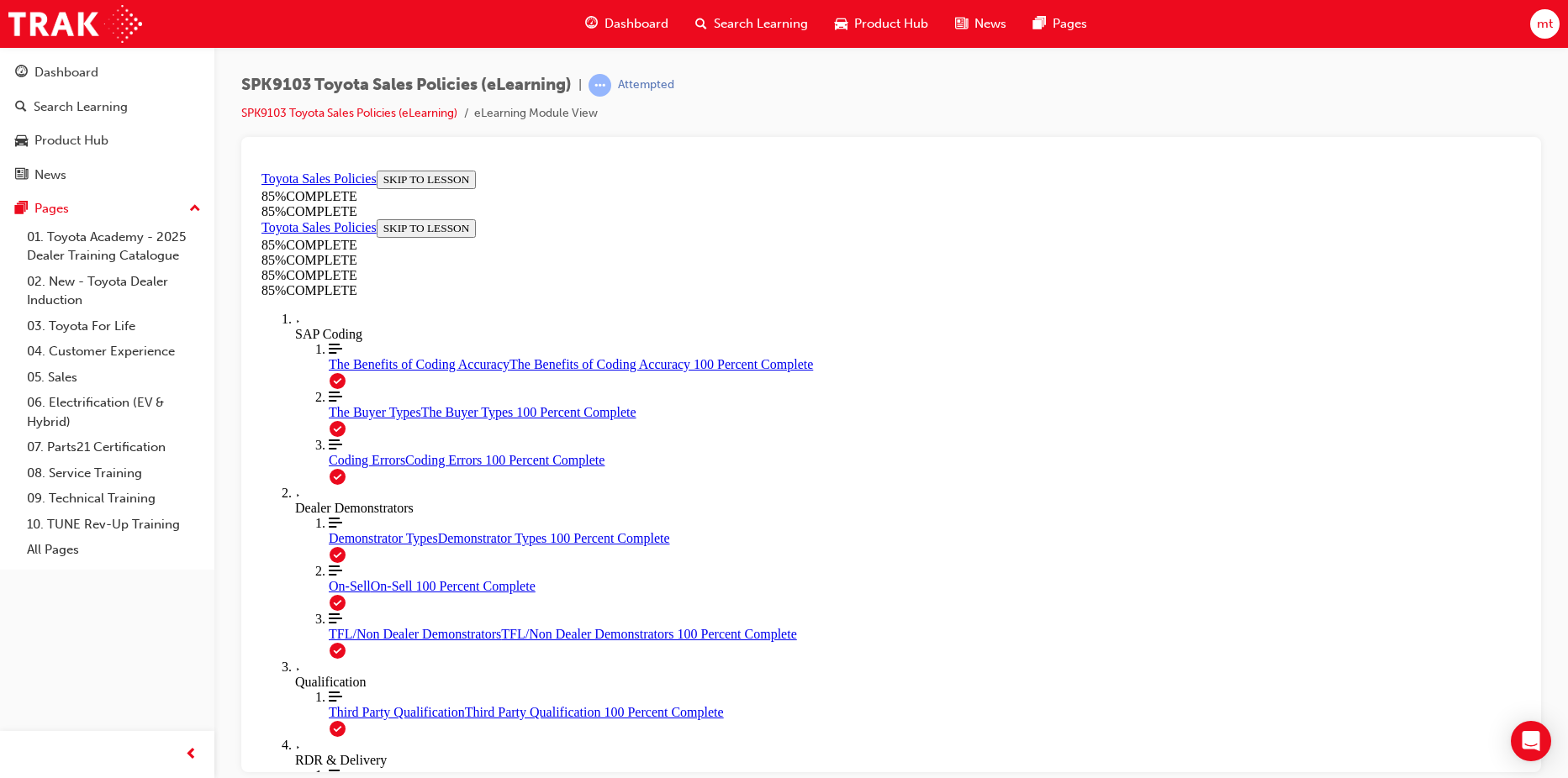
drag, startPoint x: 1007, startPoint y: 506, endPoint x: 1128, endPoint y: 685, distance: 216.1
drag, startPoint x: 1039, startPoint y: 445, endPoint x: 866, endPoint y: 625, distance: 249.7
drag, startPoint x: 1042, startPoint y: 432, endPoint x: 795, endPoint y: 679, distance: 349.3
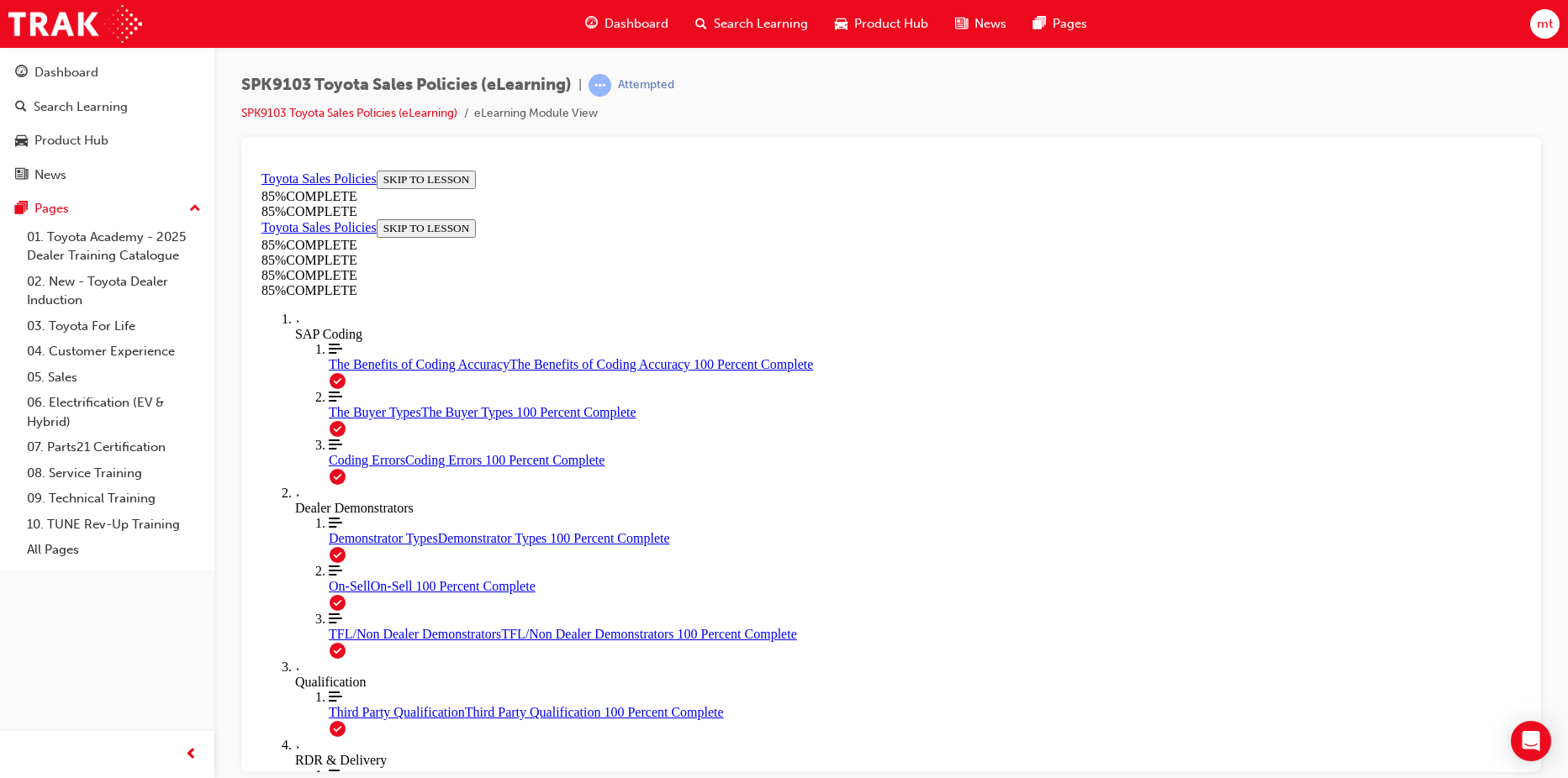
drag, startPoint x: 1073, startPoint y: 206, endPoint x: 877, endPoint y: 447, distance: 310.6
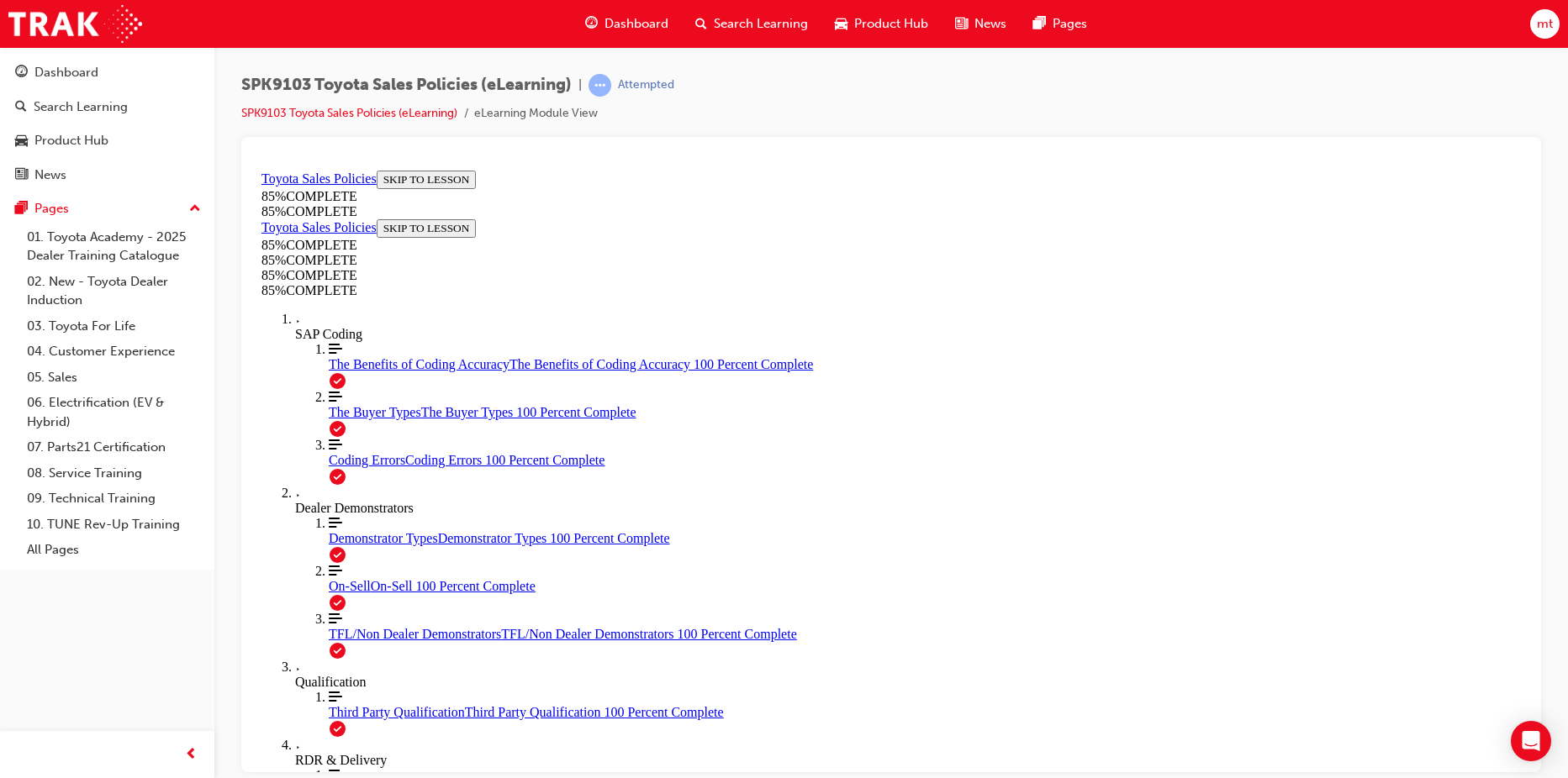
drag, startPoint x: 1007, startPoint y: 369, endPoint x: 762, endPoint y: 594, distance: 332.6
drag, startPoint x: 949, startPoint y: 386, endPoint x: 737, endPoint y: 647, distance: 336.3
drag, startPoint x: 959, startPoint y: 373, endPoint x: 1151, endPoint y: 554, distance: 263.9
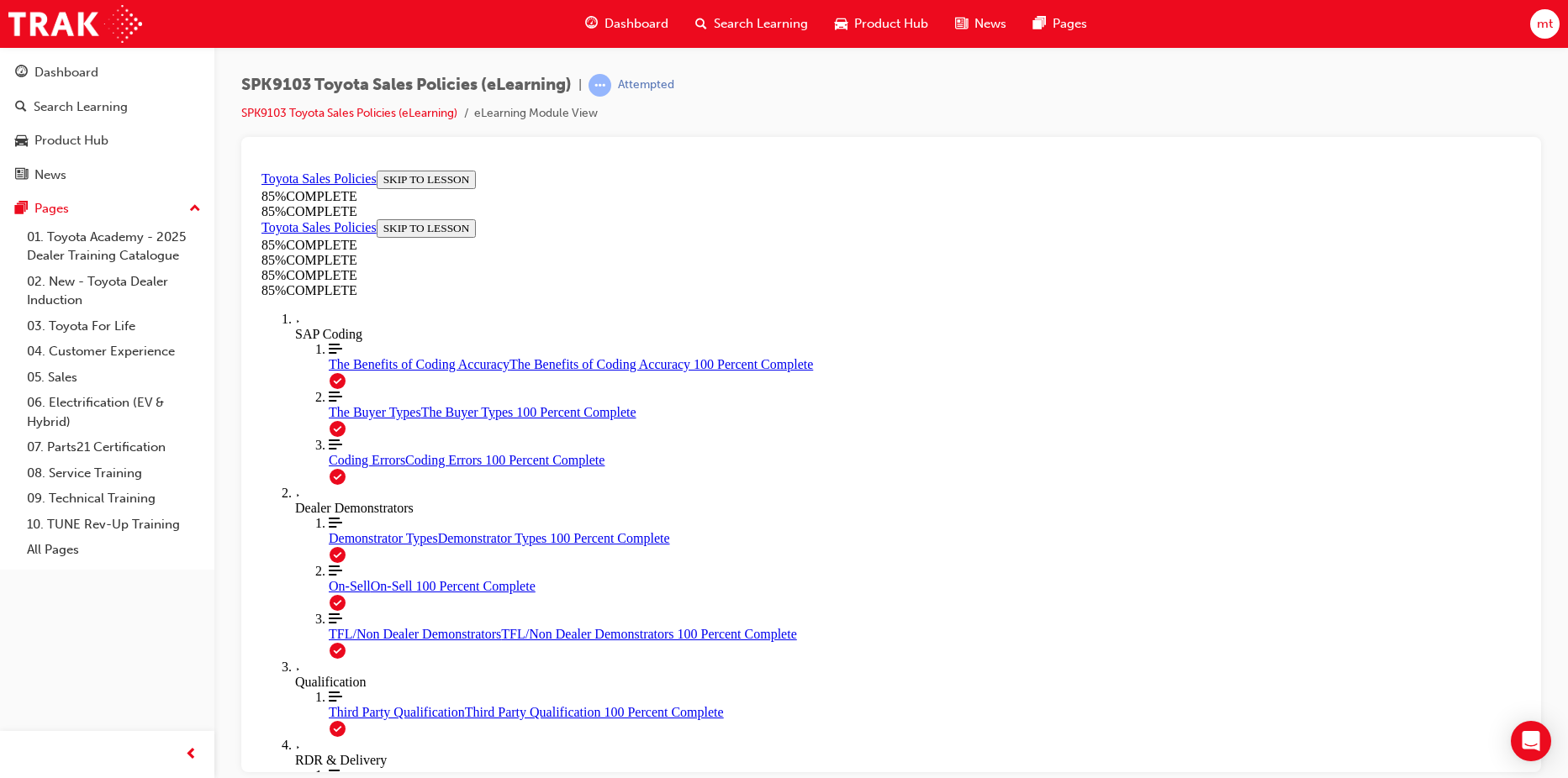
drag, startPoint x: 1060, startPoint y: 380, endPoint x: 840, endPoint y: 603, distance: 313.3
drag, startPoint x: 1008, startPoint y: 389, endPoint x: 729, endPoint y: 665, distance: 392.4
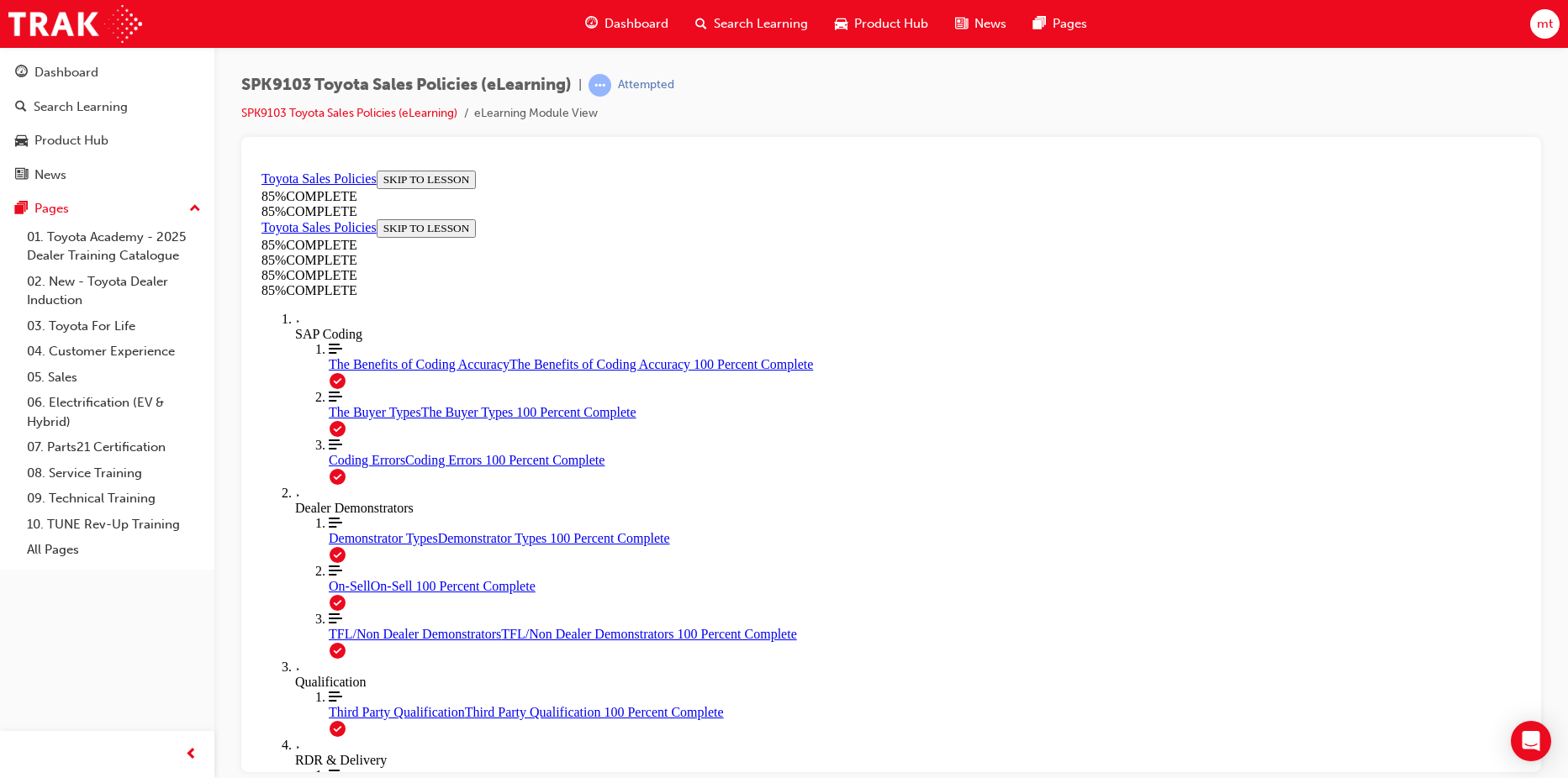
drag, startPoint x: 1005, startPoint y: 376, endPoint x: 803, endPoint y: 599, distance: 300.9
drag, startPoint x: 989, startPoint y: 393, endPoint x: 813, endPoint y: 584, distance: 259.7
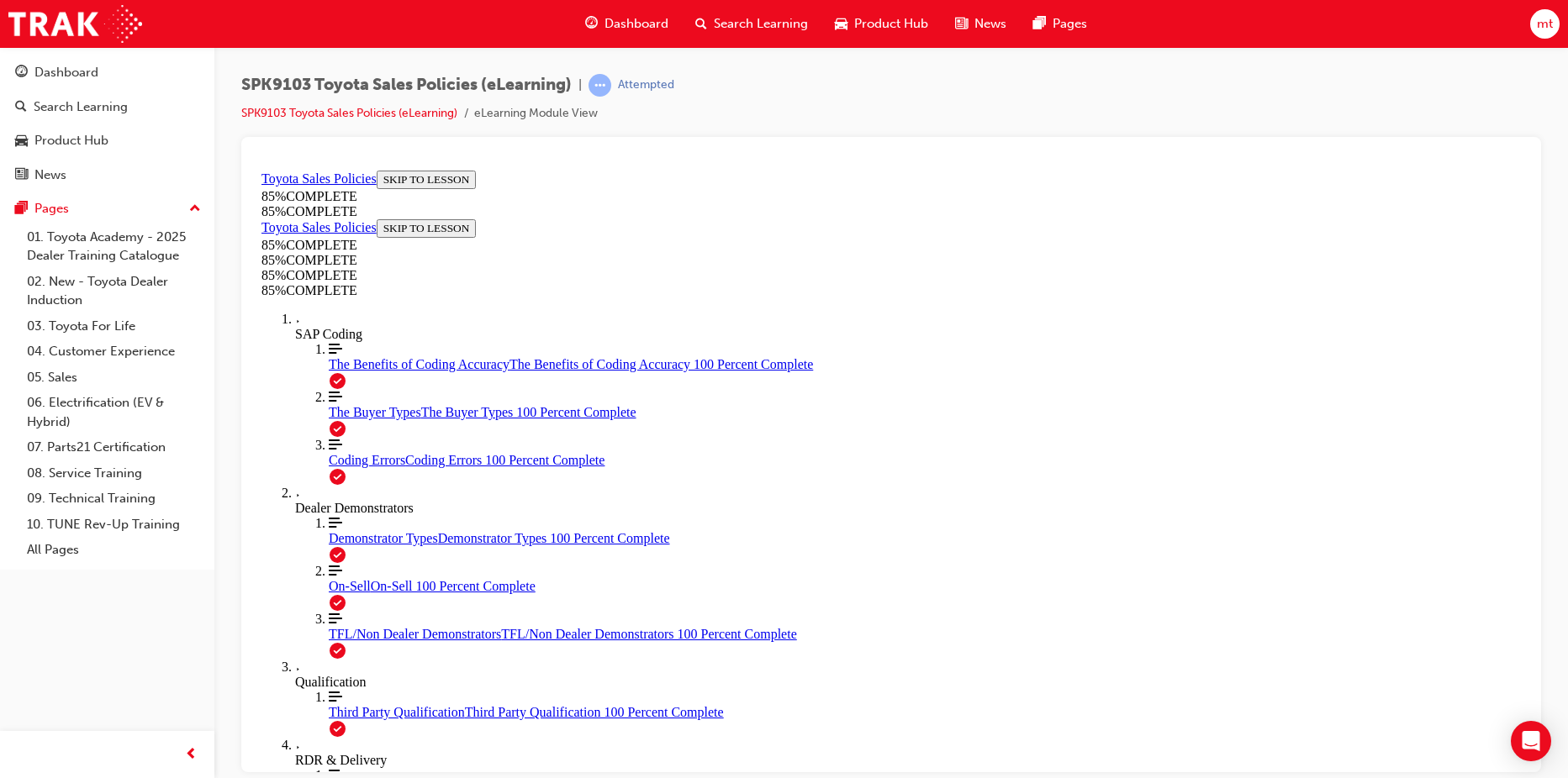
drag, startPoint x: 992, startPoint y: 400, endPoint x: 1160, endPoint y: 602, distance: 262.7
drag, startPoint x: 1023, startPoint y: 384, endPoint x: 779, endPoint y: 642, distance: 355.1
drag, startPoint x: 1011, startPoint y: 349, endPoint x: 848, endPoint y: 566, distance: 271.4
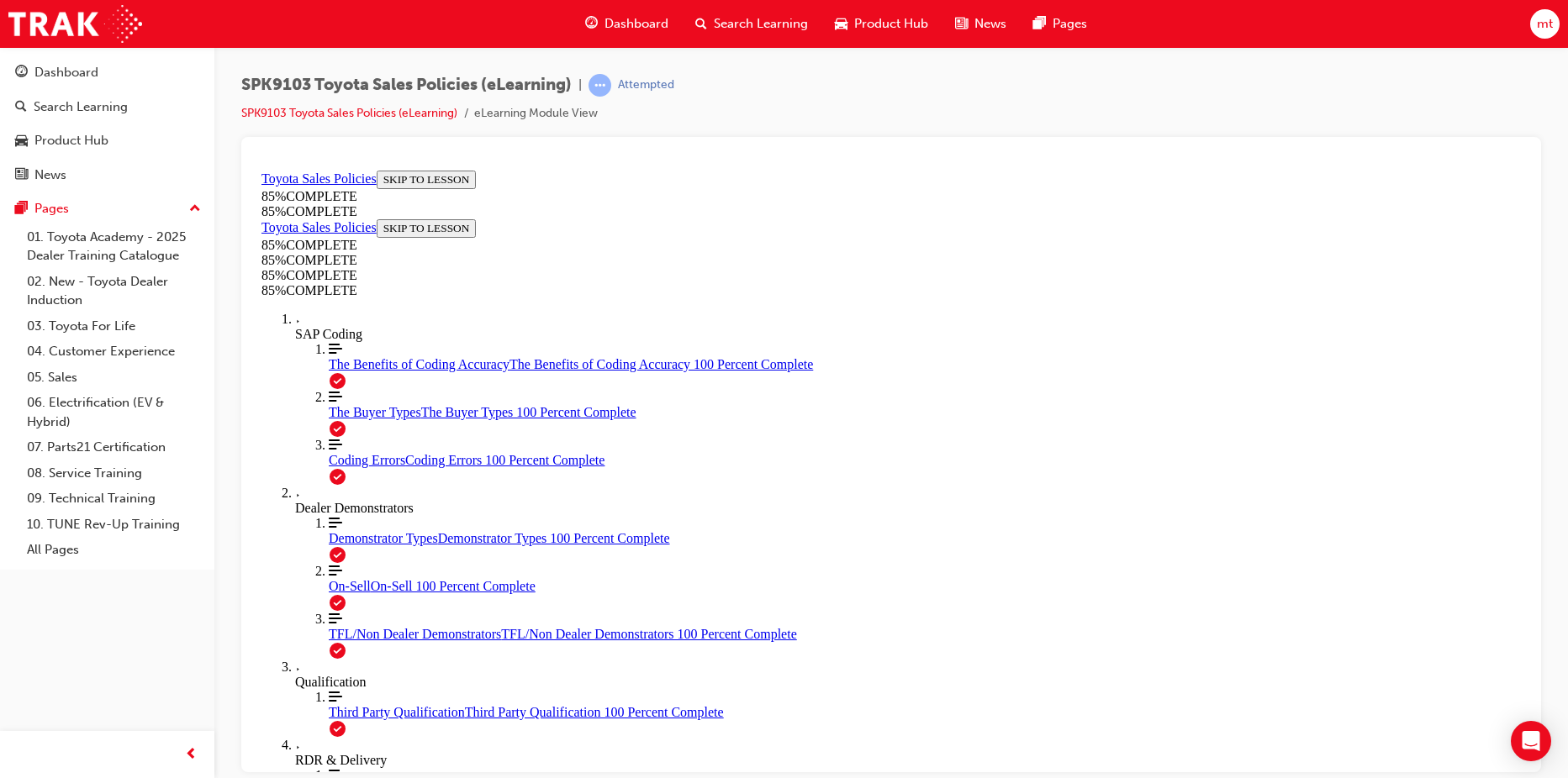
drag, startPoint x: 710, startPoint y: 352, endPoint x: 708, endPoint y: 364, distance: 12.2
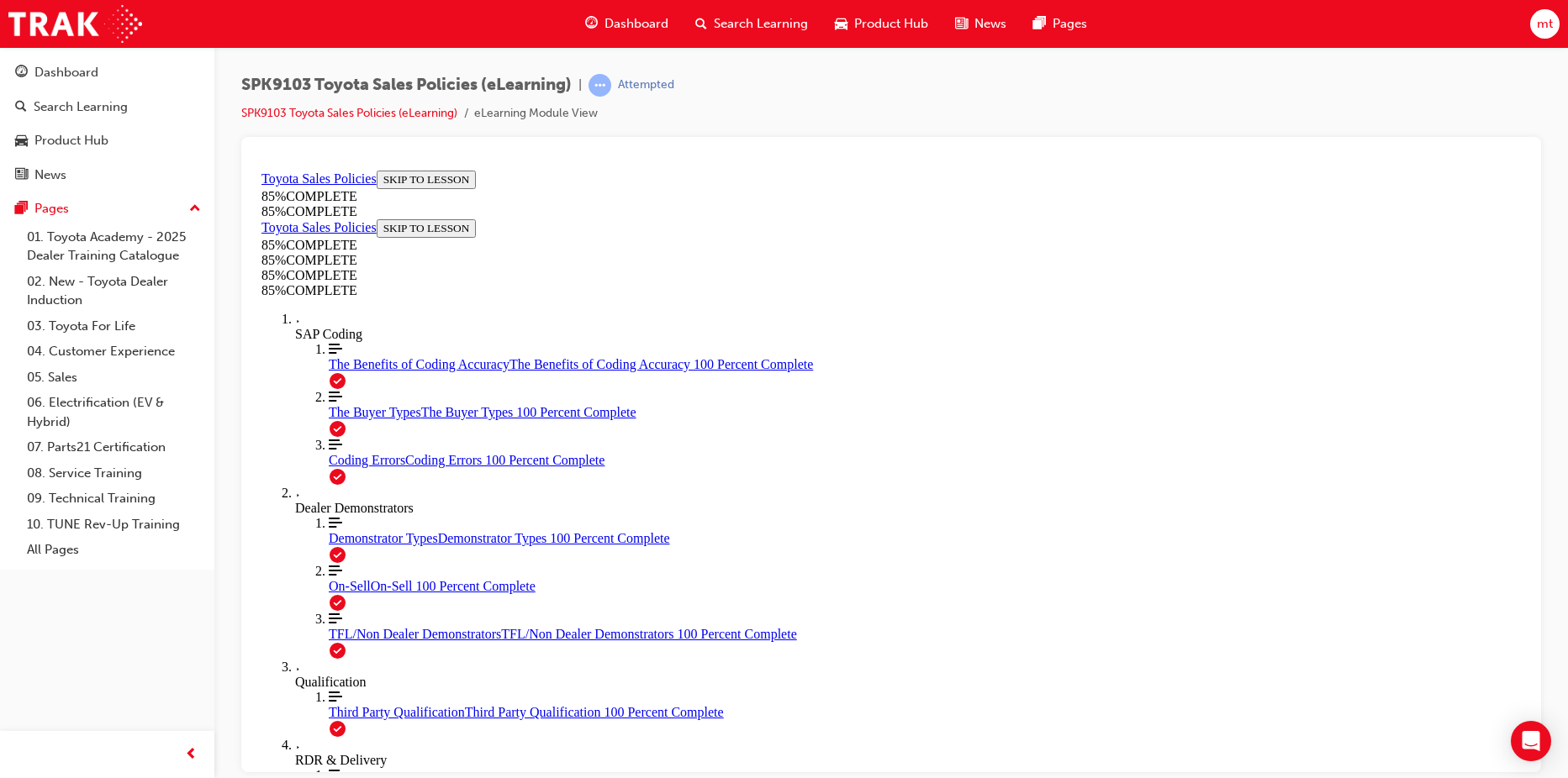
drag, startPoint x: 686, startPoint y: 319, endPoint x: 689, endPoint y: 330, distance: 11.4
drag, startPoint x: 693, startPoint y: 460, endPoint x: 688, endPoint y: 470, distance: 11.2
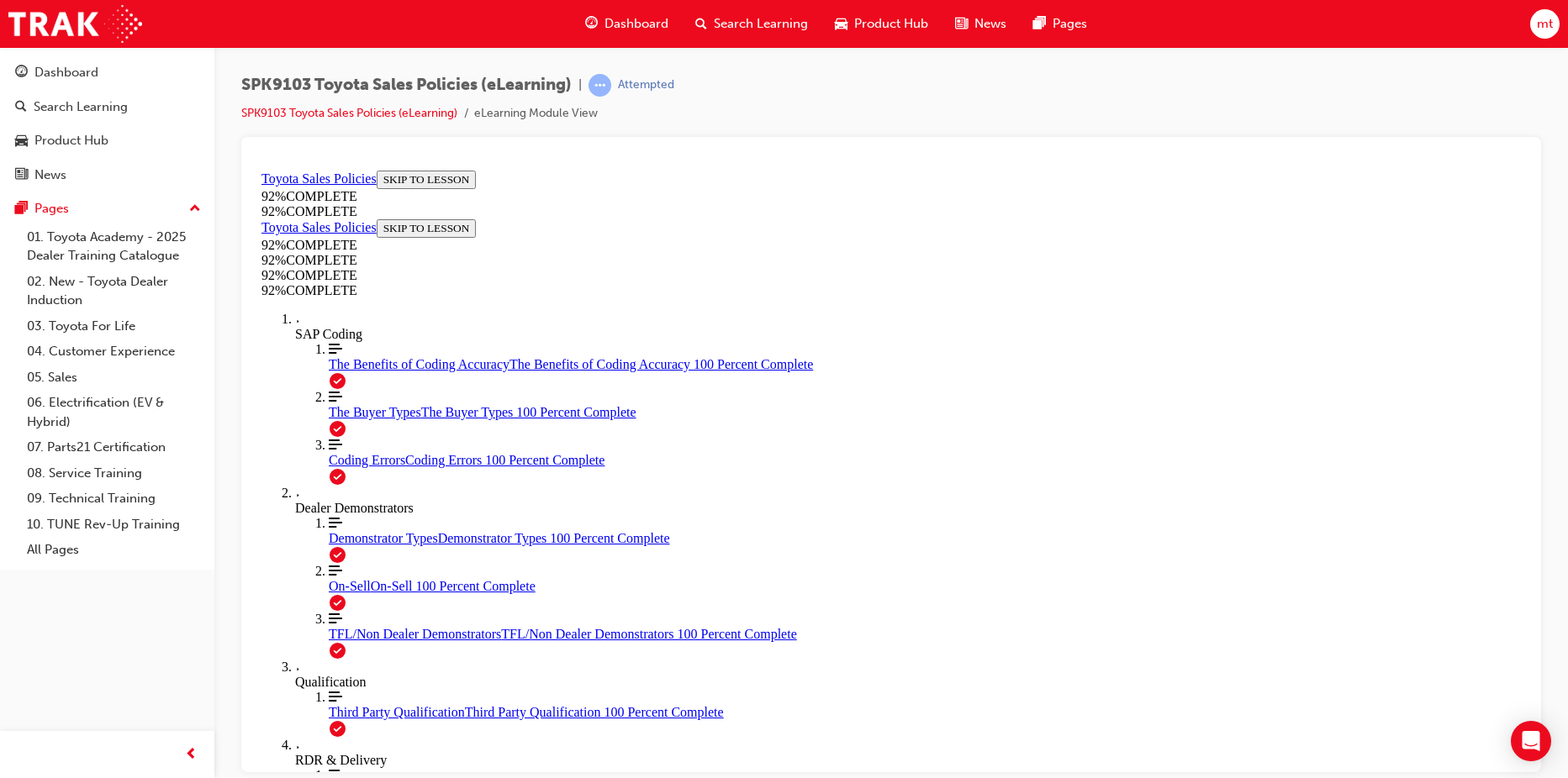
scroll to position [58, 0]
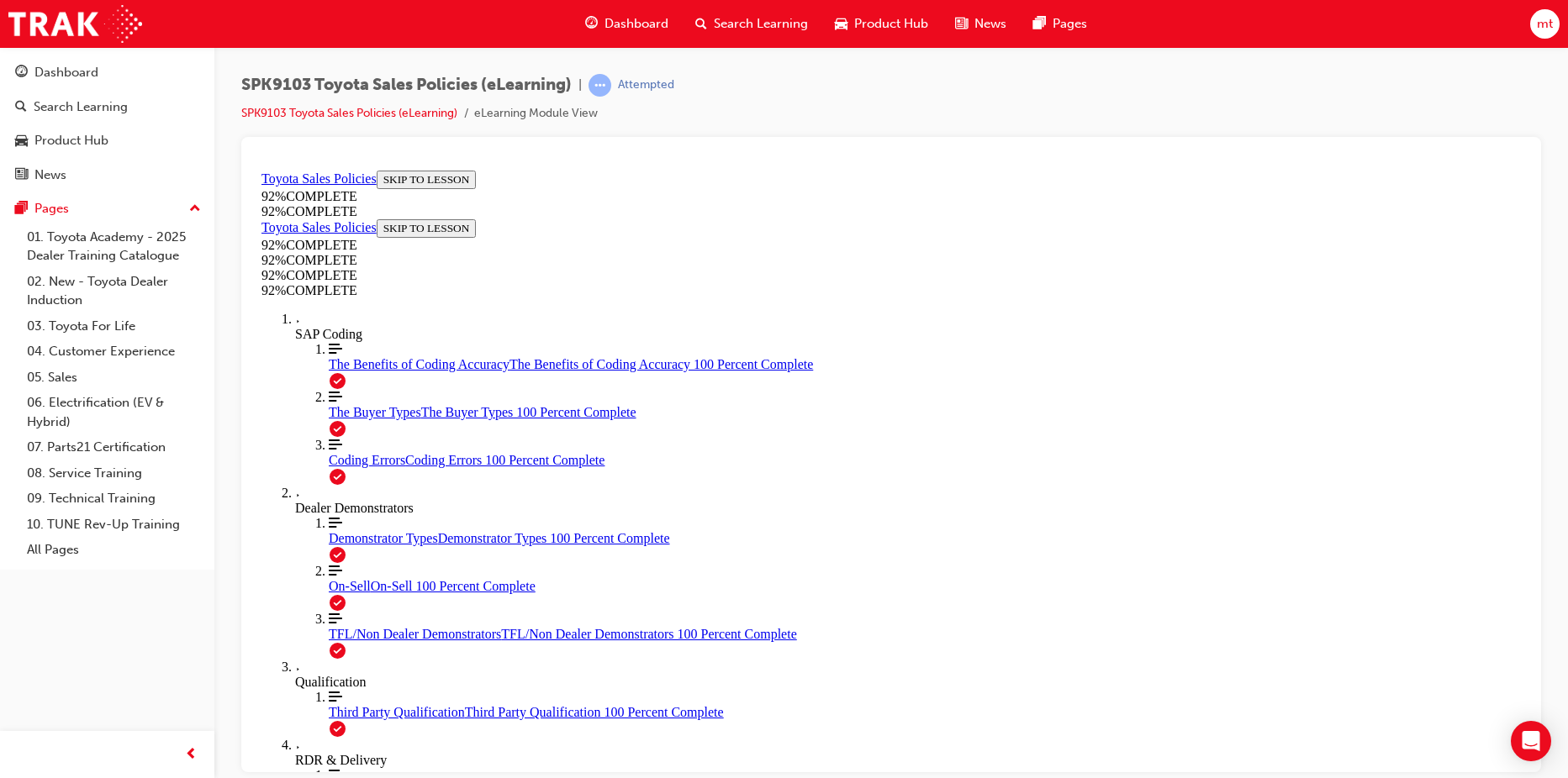
scroll to position [214, 0]
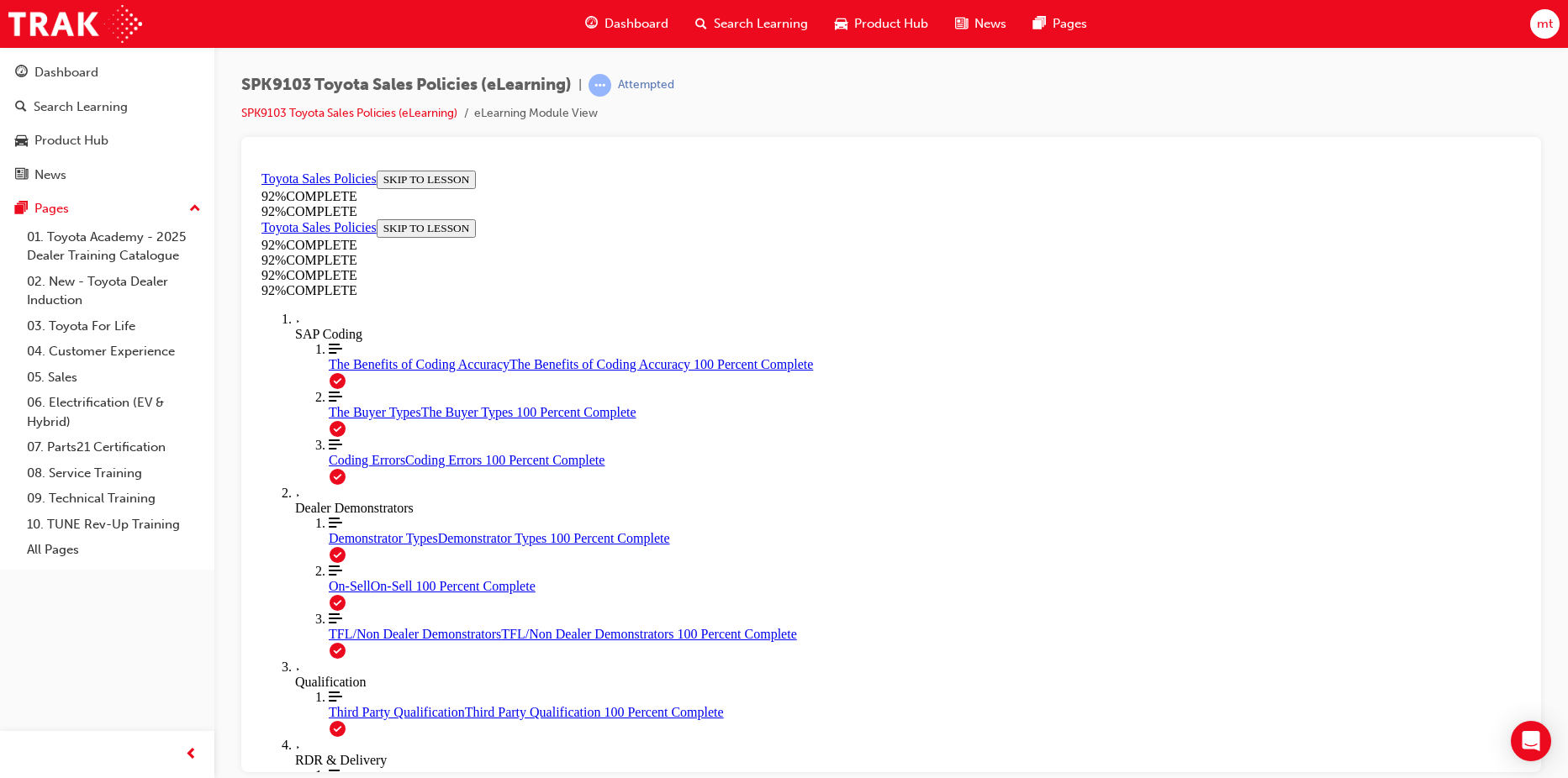
scroll to position [262, 0]
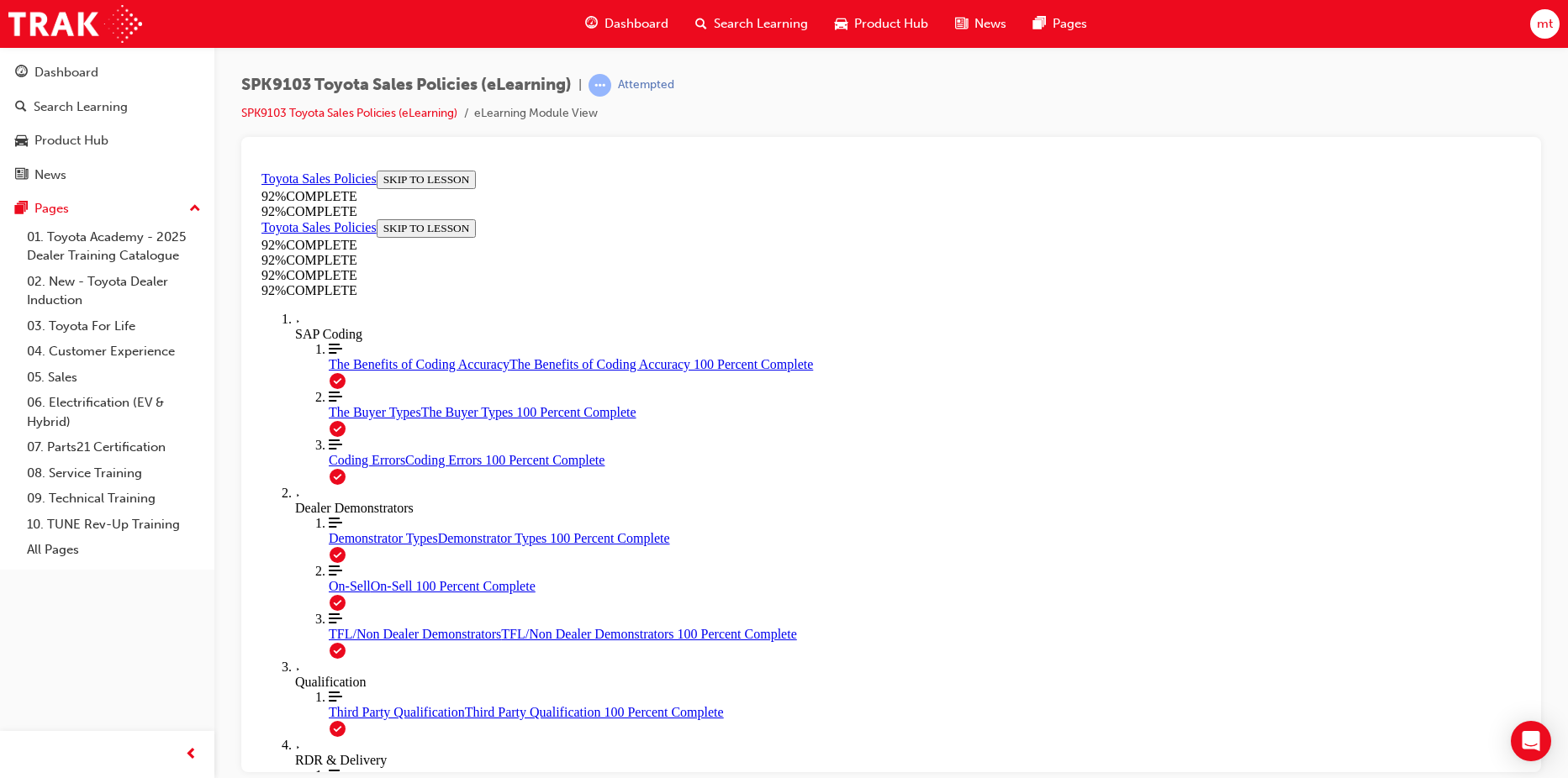
scroll to position [61, 0]
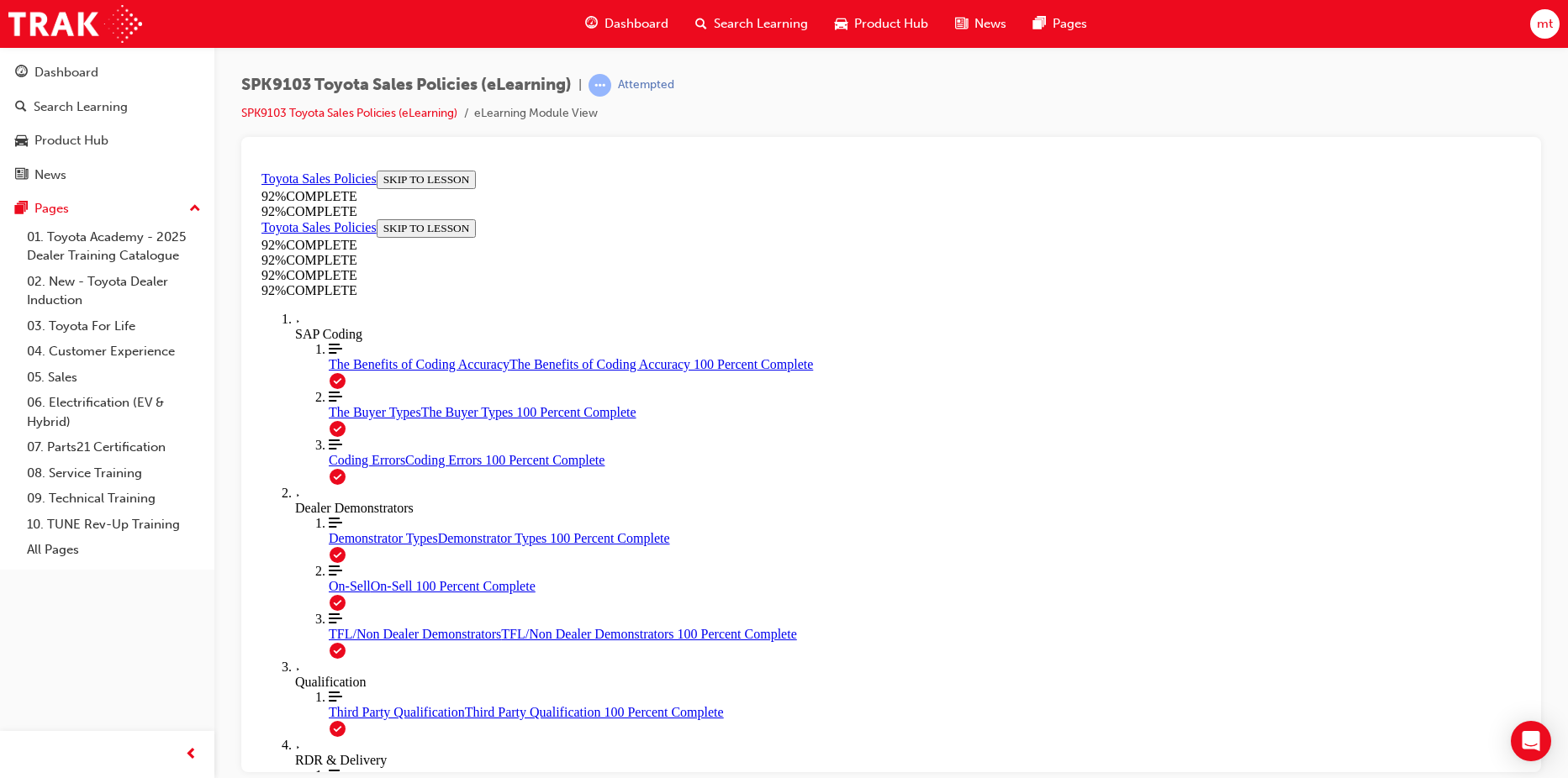
scroll to position [365, 0]
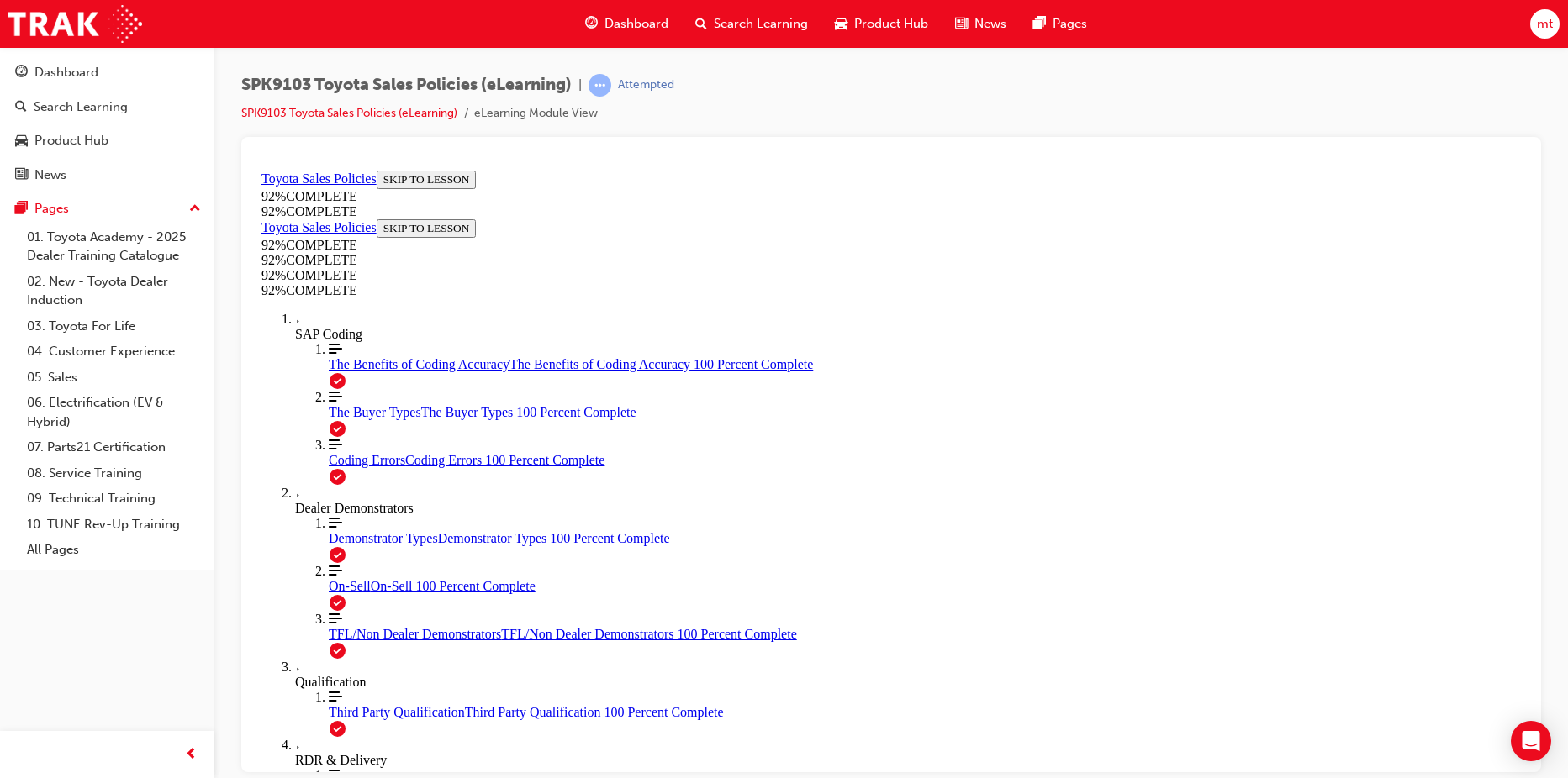
scroll to position [280, 0]
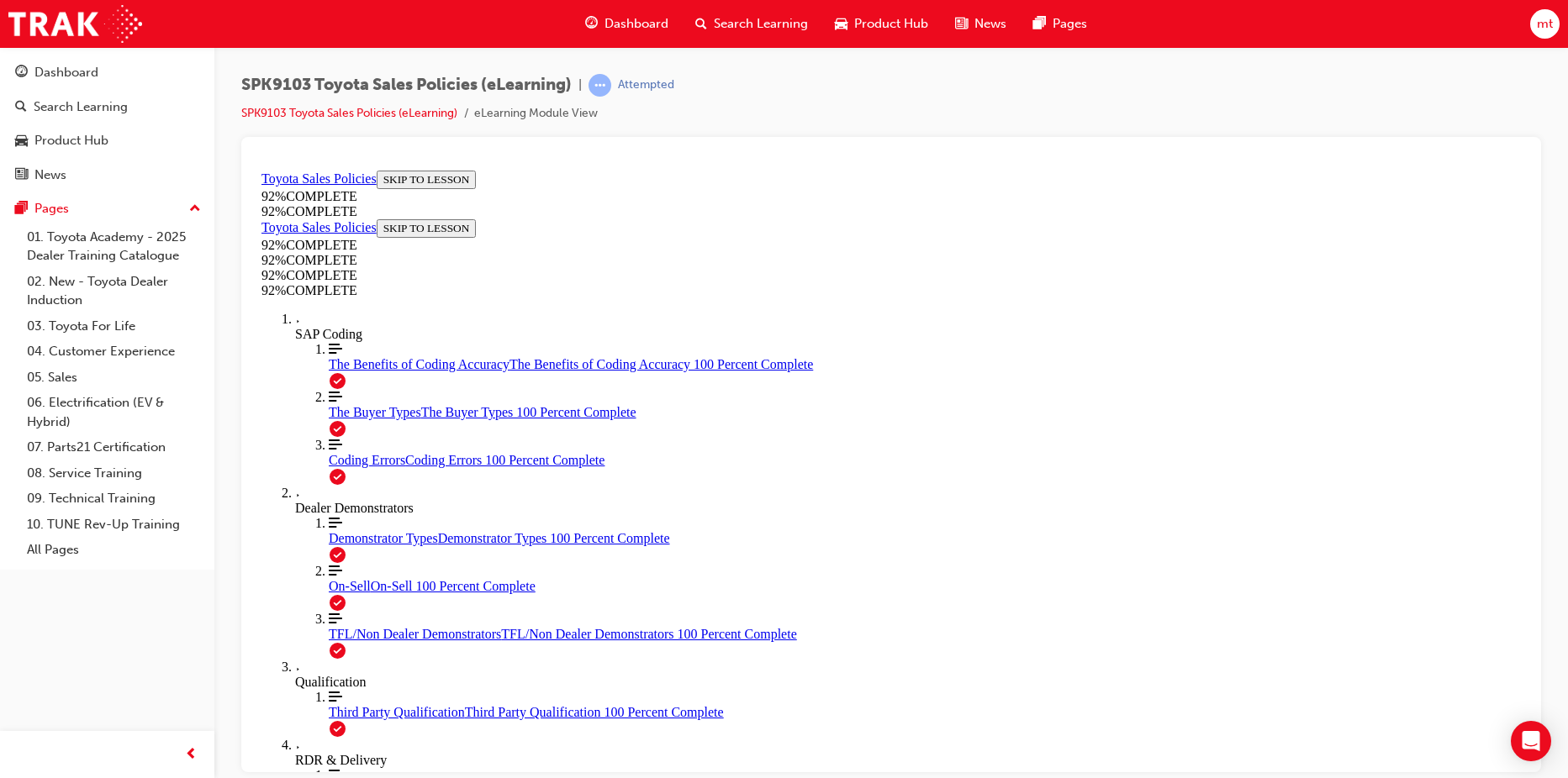
scroll to position [280, 0]
drag, startPoint x: 865, startPoint y: 577, endPoint x: 865, endPoint y: 587, distance: 10.0
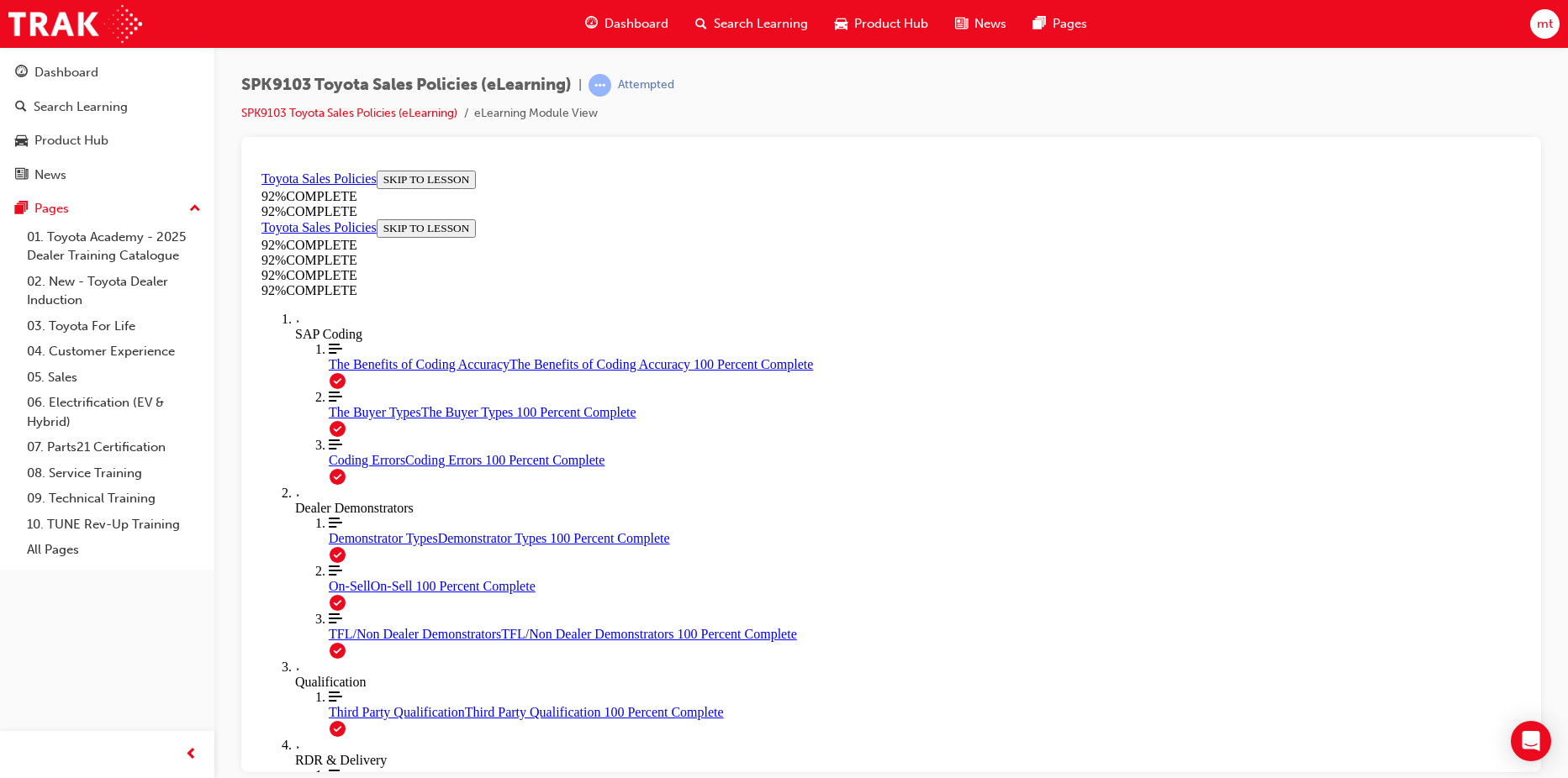
drag, startPoint x: 867, startPoint y: 642, endPoint x: 867, endPoint y: 687, distance: 45.0
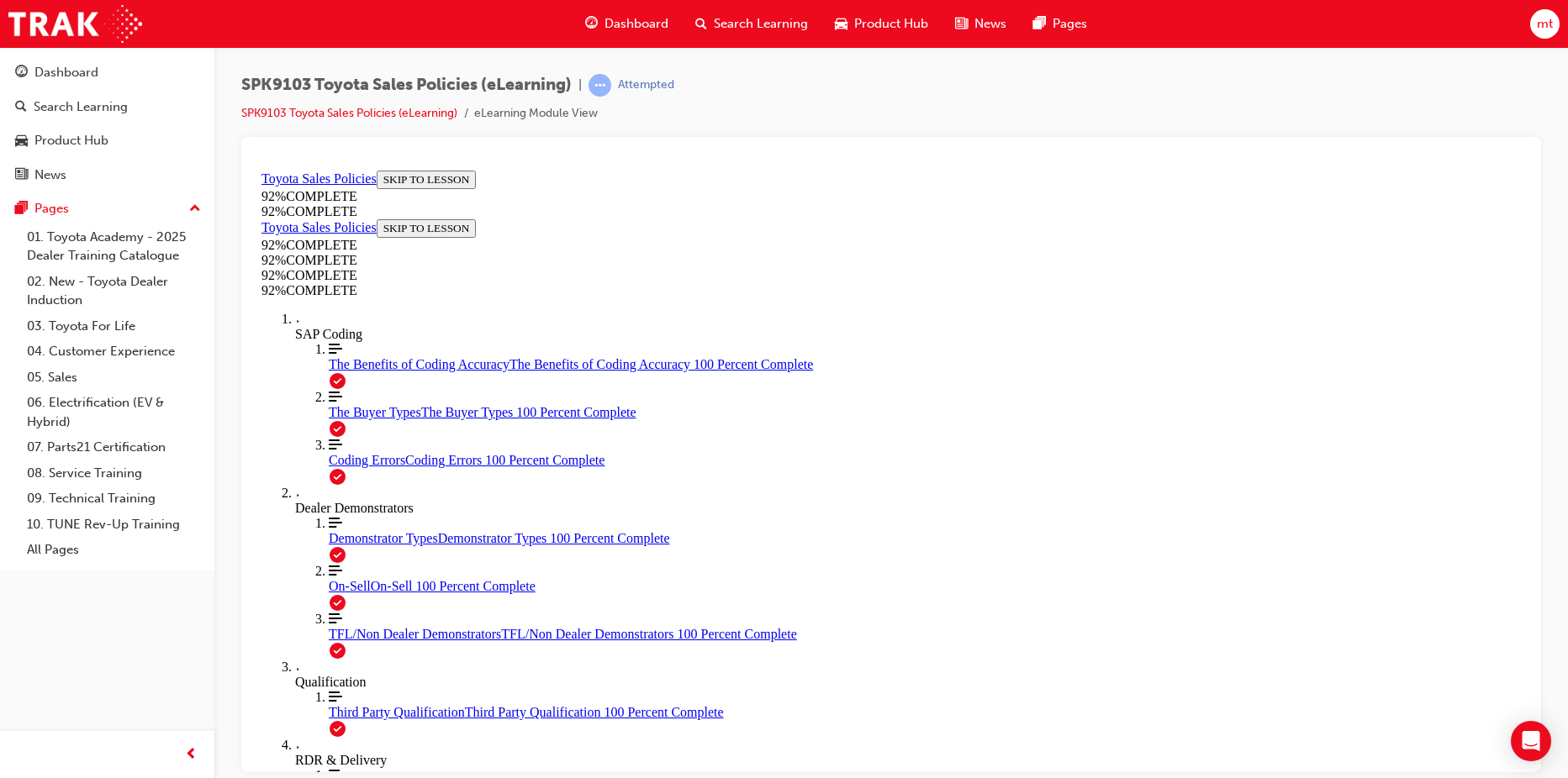
scroll to position [214, 0]
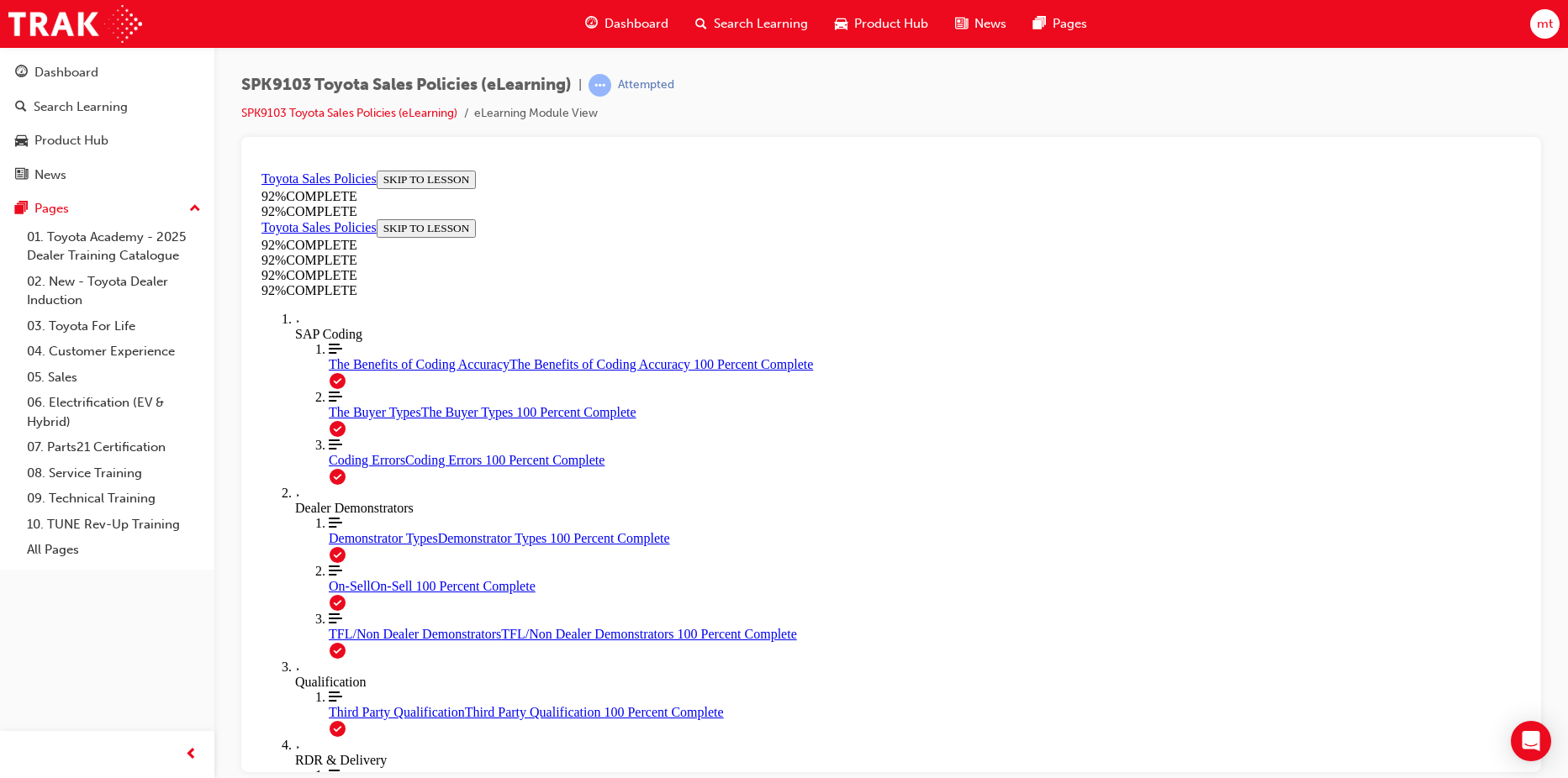
drag, startPoint x: 808, startPoint y: 389, endPoint x: 808, endPoint y: 409, distance: 20.0
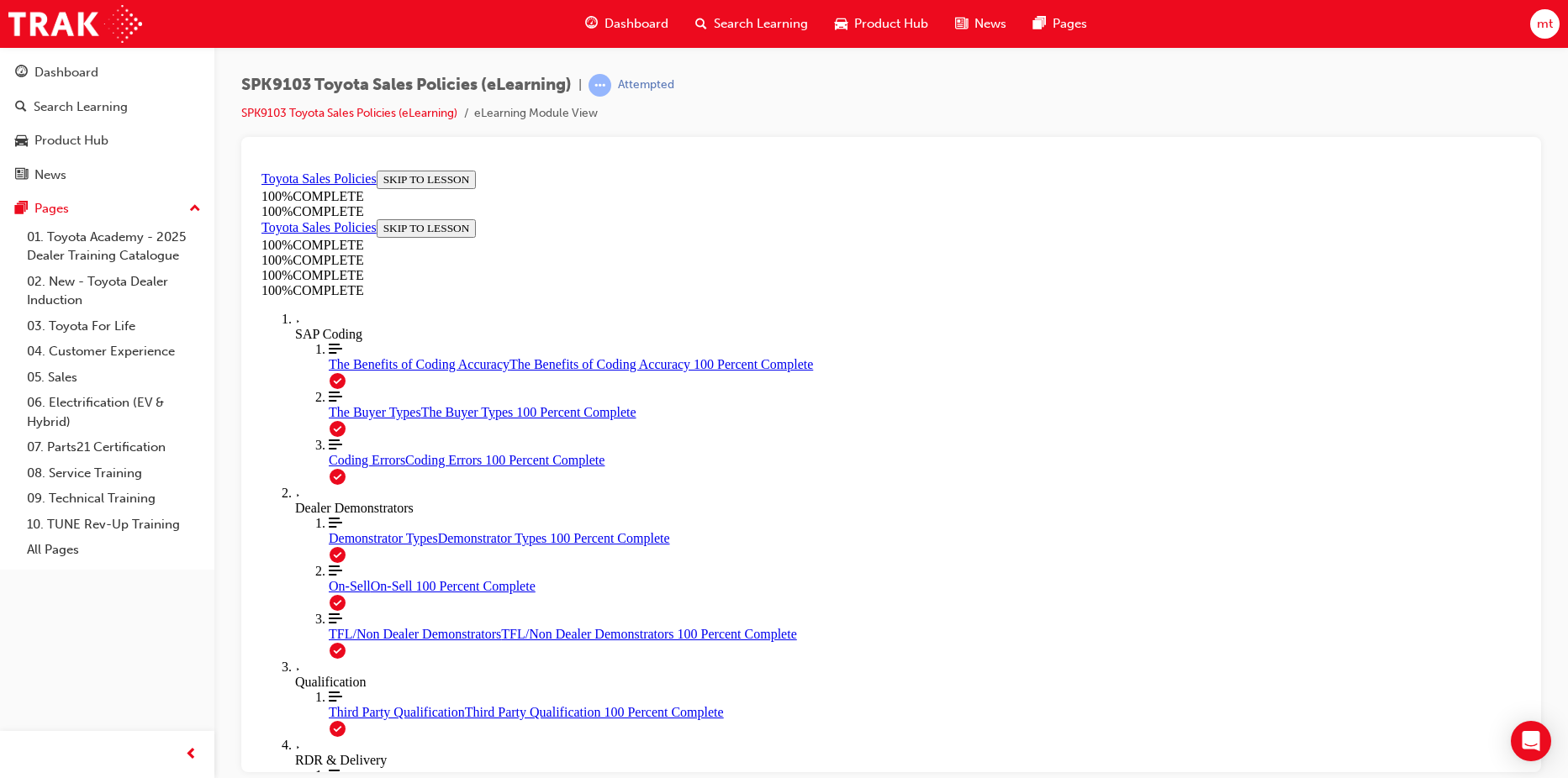
drag, startPoint x: 1496, startPoint y: 175, endPoint x: 1477, endPoint y: 179, distance: 19.4
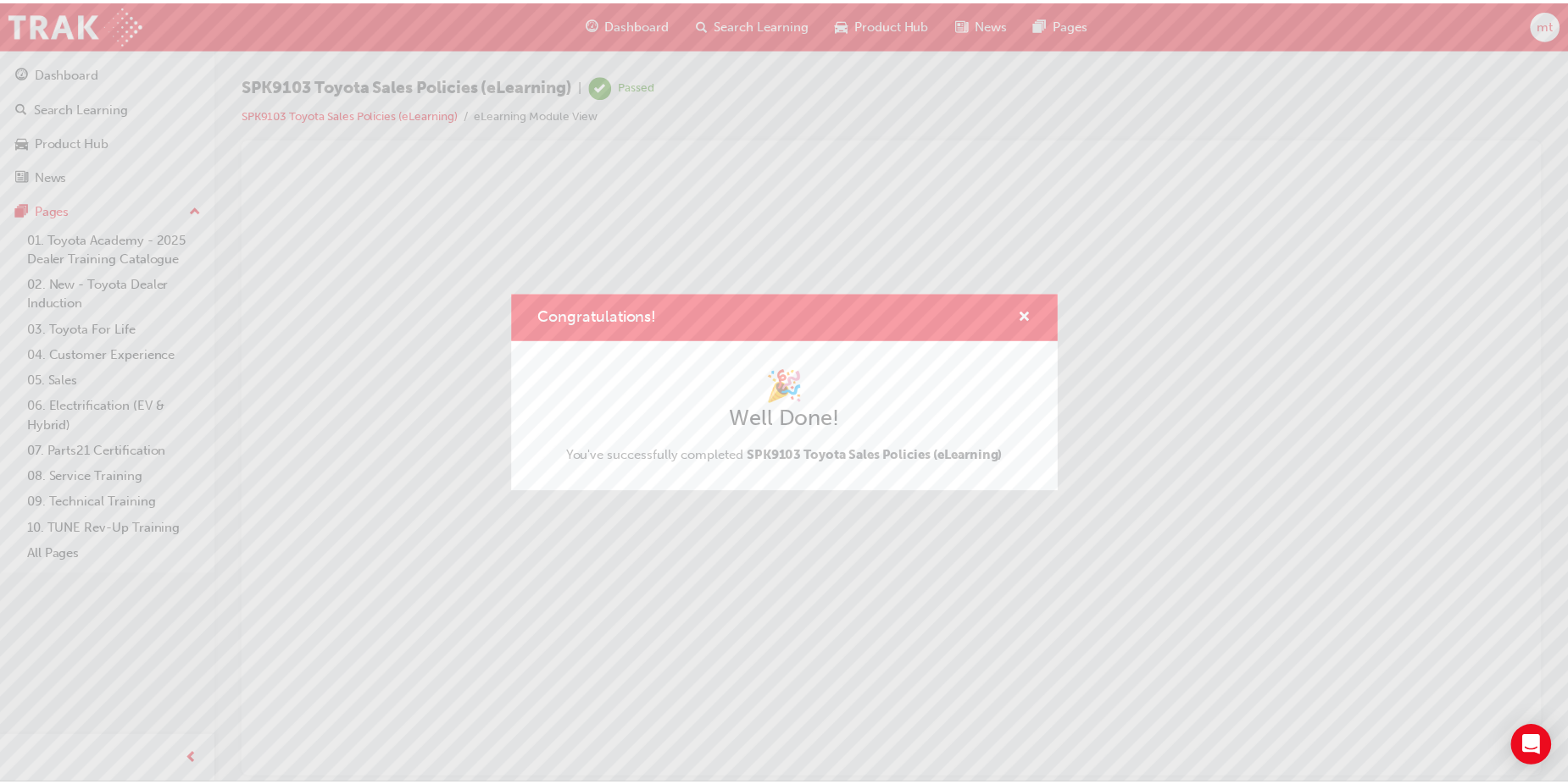
scroll to position [0, 0]
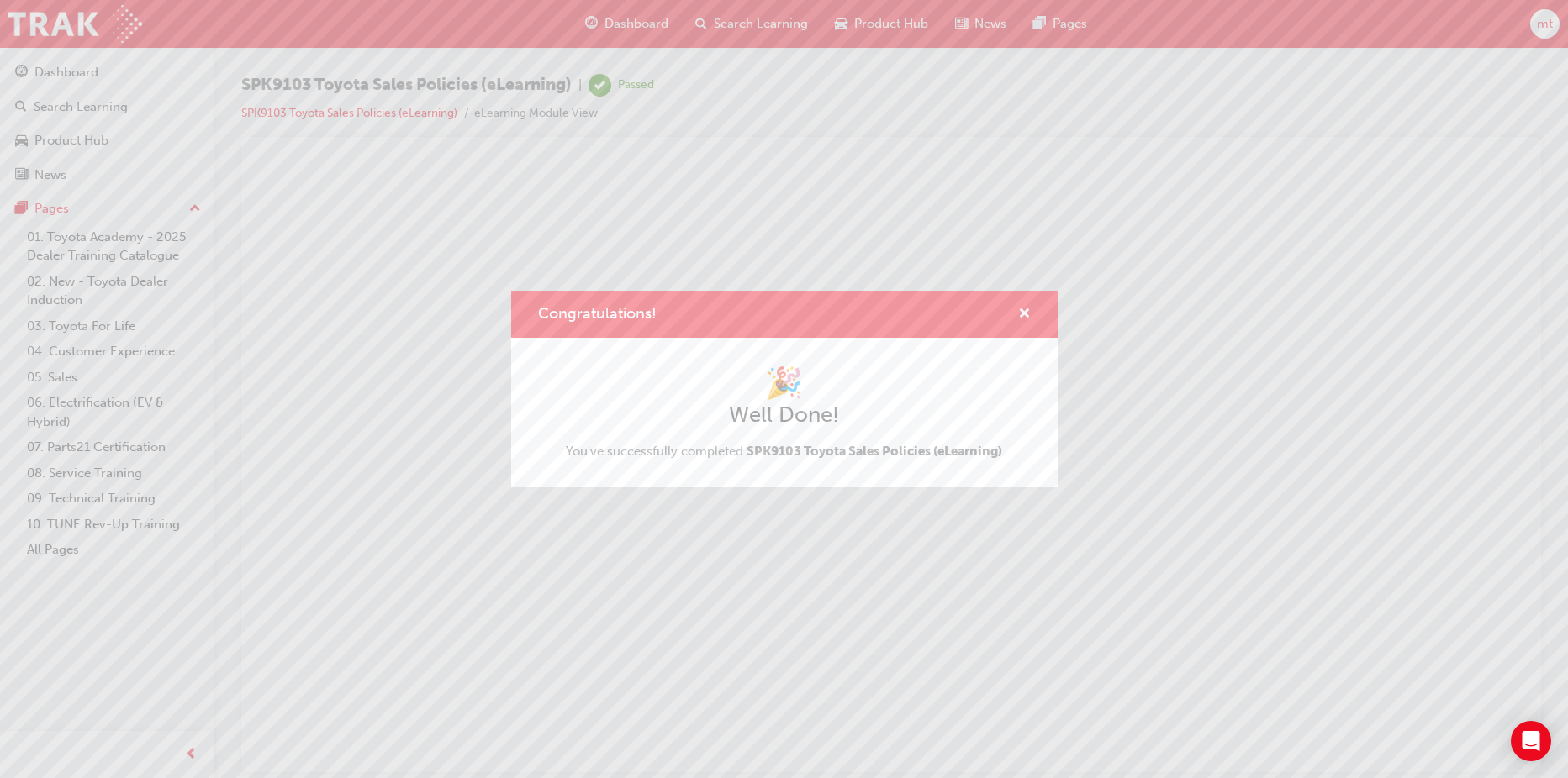
click at [1031, 308] on div "Congratulations!" at bounding box center [784, 314] width 547 height 48
click at [1023, 317] on span "cross-icon" at bounding box center [1024, 315] width 13 height 15
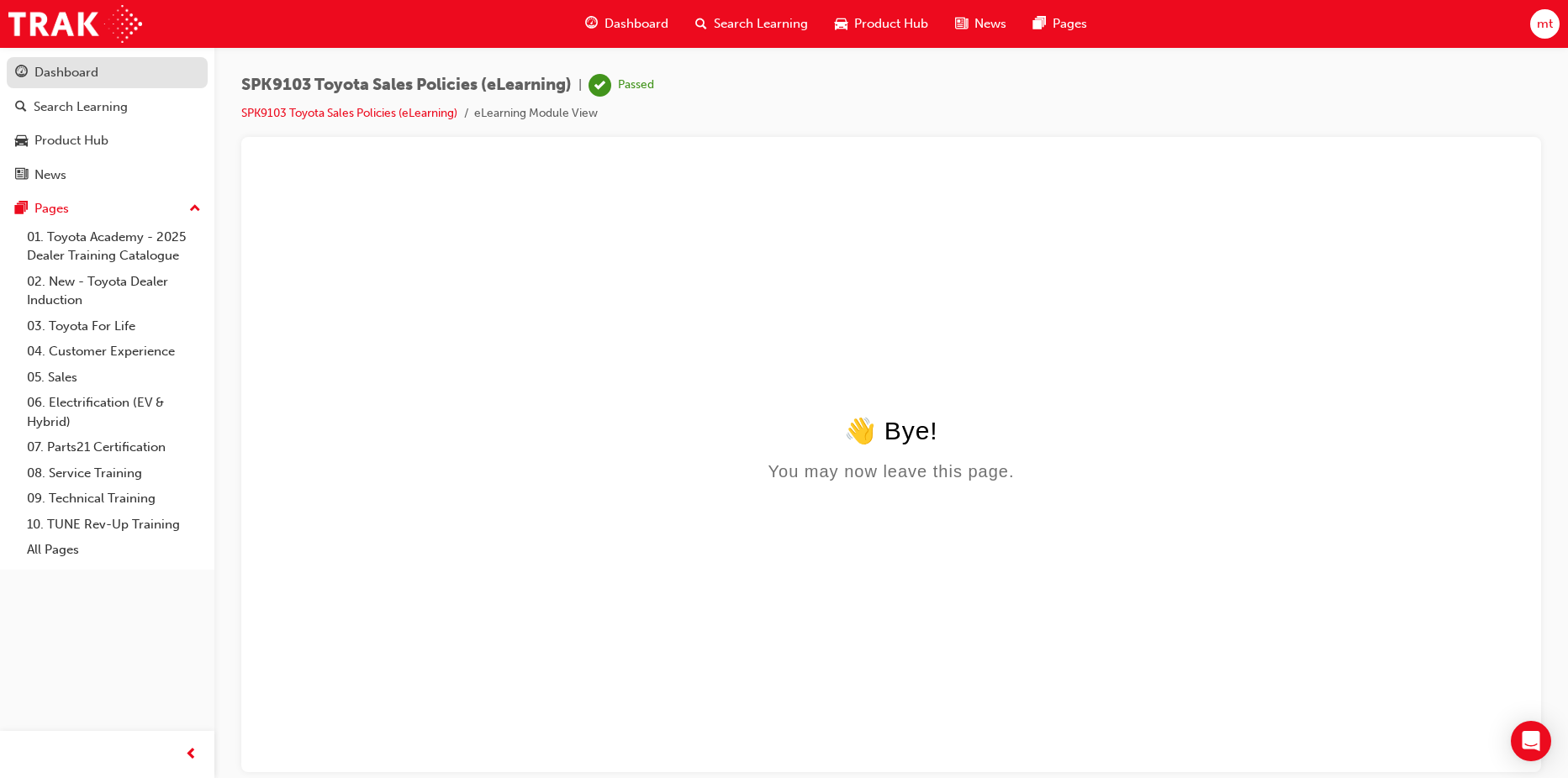
click at [82, 72] on div "Dashboard" at bounding box center [67, 72] width 64 height 19
